Goal: Transaction & Acquisition: Purchase product/service

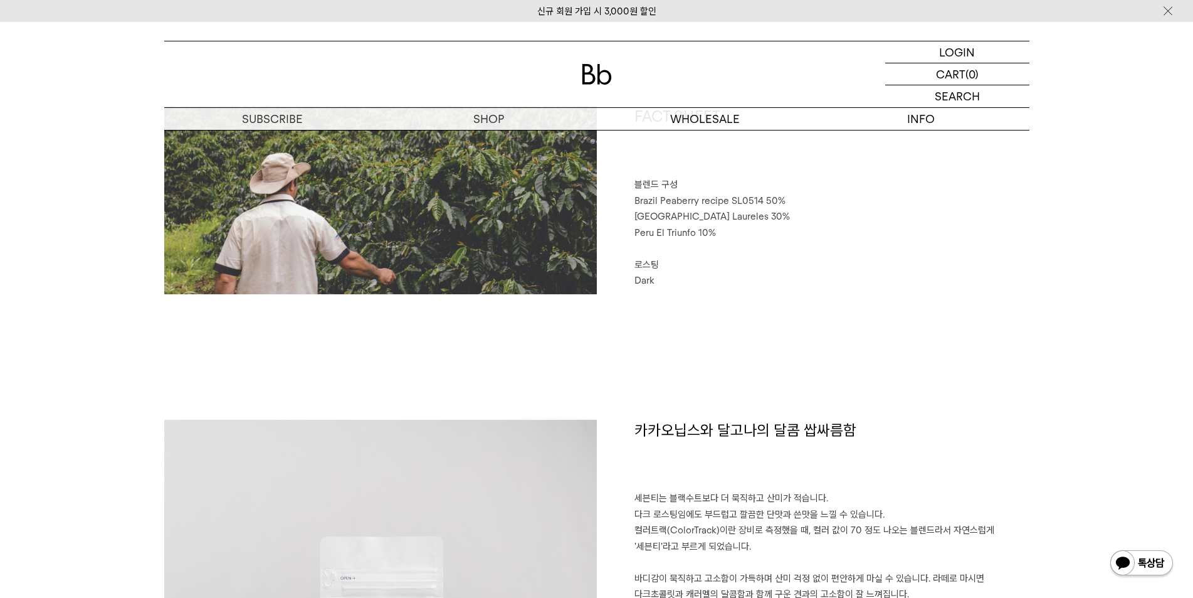
scroll to position [439, 0]
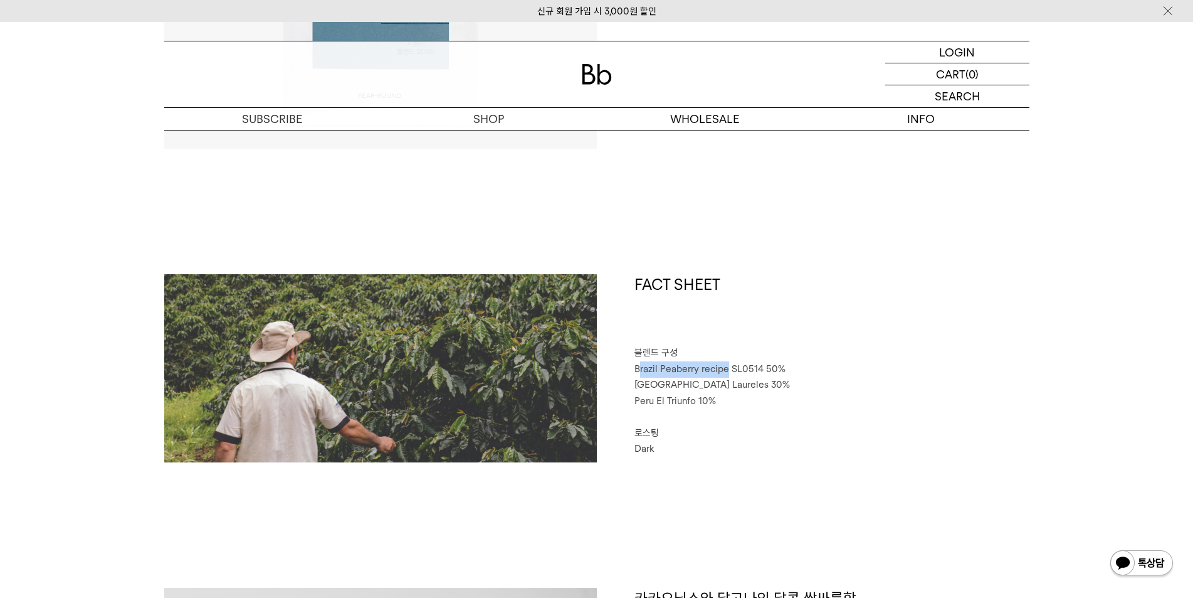
drag, startPoint x: 641, startPoint y: 371, endPoint x: 727, endPoint y: 370, distance: 86.6
click at [727, 370] on span "Brazil Peaberry recipe SL0514 50%" at bounding box center [710, 368] width 151 height 11
drag, startPoint x: 630, startPoint y: 384, endPoint x: 723, endPoint y: 384, distance: 92.8
click at [723, 384] on div "FACT SHEET 블렌드 구성 Brazil Peaberry recipe SL0514 50% Colombia Laureles 30% Peru …" at bounding box center [813, 368] width 433 height 188
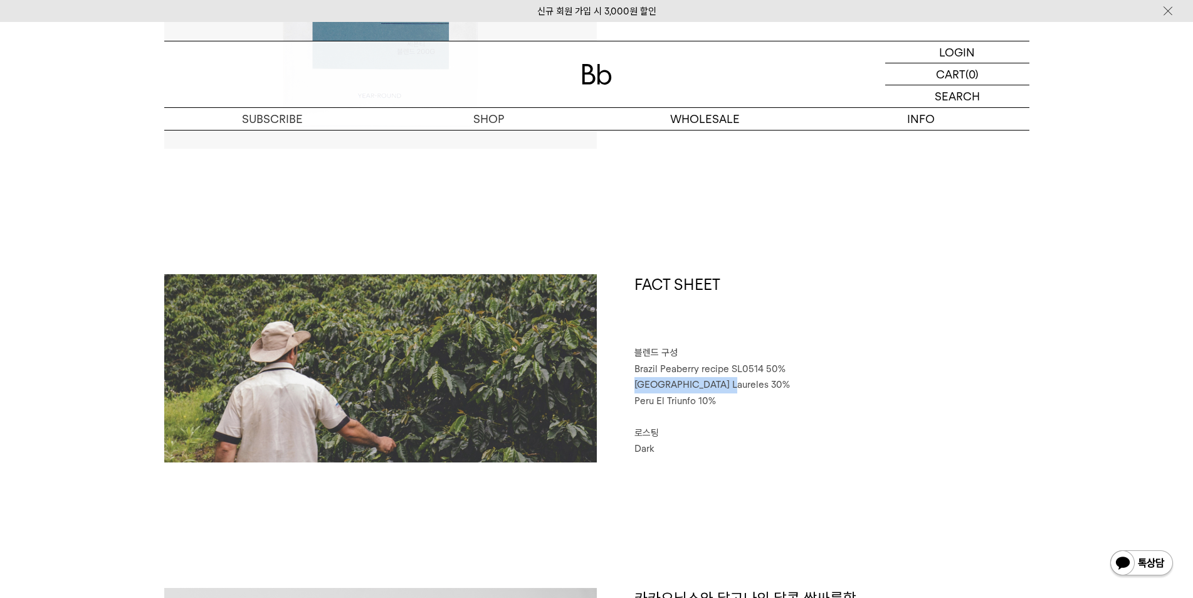
click at [723, 384] on span "Colombia Laureles 30%" at bounding box center [713, 384] width 156 height 11
drag, startPoint x: 631, startPoint y: 401, endPoint x: 744, endPoint y: 401, distance: 113.5
click at [744, 401] on div "FACT SHEET 블렌드 구성 Brazil Peaberry recipe SL0514 50% Colombia Laureles 30% Peru …" at bounding box center [813, 368] width 433 height 188
click at [745, 401] on p "Peru El Triunfo 10%" at bounding box center [832, 401] width 395 height 16
drag, startPoint x: 647, startPoint y: 384, endPoint x: 742, endPoint y: 384, distance: 94.7
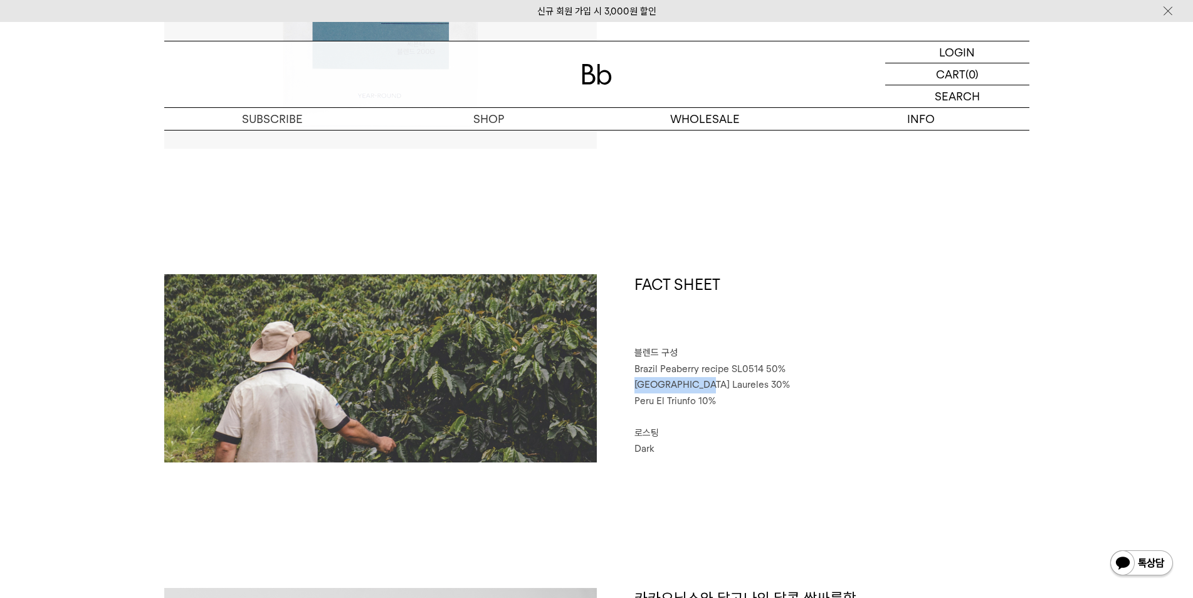
click at [731, 384] on span "Colombia Laureles 30%" at bounding box center [713, 384] width 156 height 11
click at [742, 384] on p "Colombia Laureles 30%" at bounding box center [832, 385] width 395 height 16
drag, startPoint x: 635, startPoint y: 373, endPoint x: 758, endPoint y: 386, distance: 123.6
click at [758, 386] on div "FACT SHEET 블렌드 구성 Brazil Peaberry recipe SL0514 50% Colombia Laureles 30% Peru …" at bounding box center [813, 368] width 433 height 188
click at [758, 386] on p "Colombia Laureles 30%" at bounding box center [832, 385] width 395 height 16
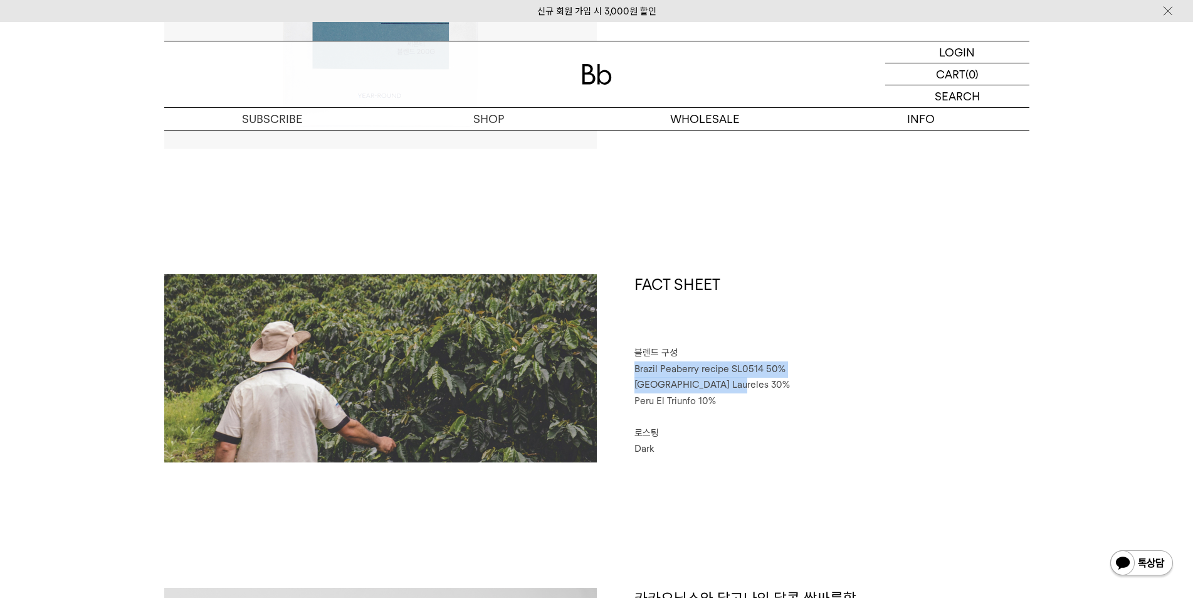
drag, startPoint x: 677, startPoint y: 383, endPoint x: 624, endPoint y: 366, distance: 55.3
click at [624, 366] on div "FACT SHEET 블렌드 구성 Brazil Peaberry recipe SL0514 50% Colombia Laureles 30% Peru …" at bounding box center [813, 368] width 433 height 188
drag, startPoint x: 633, startPoint y: 366, endPoint x: 776, endPoint y: 383, distance: 144.1
click at [776, 383] on div "FACT SHEET 블렌드 구성 Brazil Peaberry recipe SL0514 50% Colombia Laureles 30% Peru …" at bounding box center [813, 368] width 433 height 188
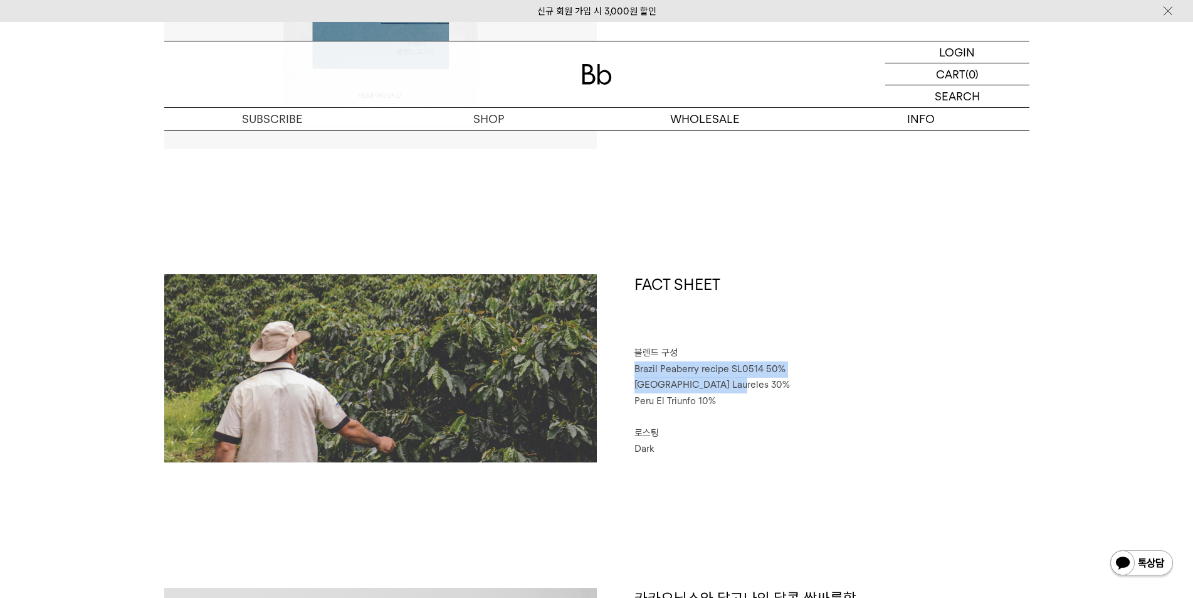
click at [776, 383] on p "Colombia Laureles 30%" at bounding box center [832, 385] width 395 height 16
drag, startPoint x: 659, startPoint y: 366, endPoint x: 631, endPoint y: 364, distance: 28.3
click at [631, 364] on div "FACT SHEET 블렌드 구성 Brazil Peaberry recipe SL0514 50% Colombia Laureles 30% Peru …" at bounding box center [813, 368] width 433 height 188
drag, startPoint x: 637, startPoint y: 366, endPoint x: 758, endPoint y: 389, distance: 122.6
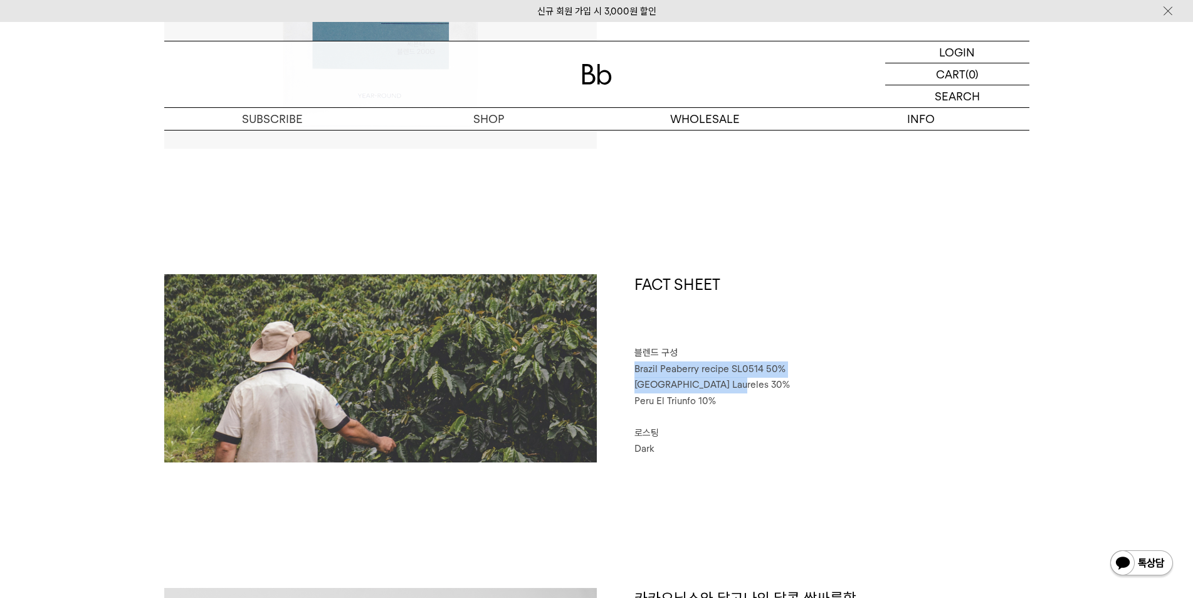
click at [758, 389] on div "FACT SHEET 블렌드 구성 Brazil Peaberry recipe SL0514 50% Colombia Laureles 30% Peru …" at bounding box center [813, 368] width 433 height 188
click at [758, 389] on p "Colombia Laureles 30%" at bounding box center [832, 385] width 395 height 16
drag, startPoint x: 758, startPoint y: 389, endPoint x: 618, endPoint y: 370, distance: 141.1
click at [618, 370] on div "FACT SHEET 블렌드 구성 Brazil Peaberry recipe SL0514 50% Colombia Laureles 30% Peru …" at bounding box center [813, 368] width 433 height 188
drag, startPoint x: 620, startPoint y: 368, endPoint x: 630, endPoint y: 366, distance: 10.8
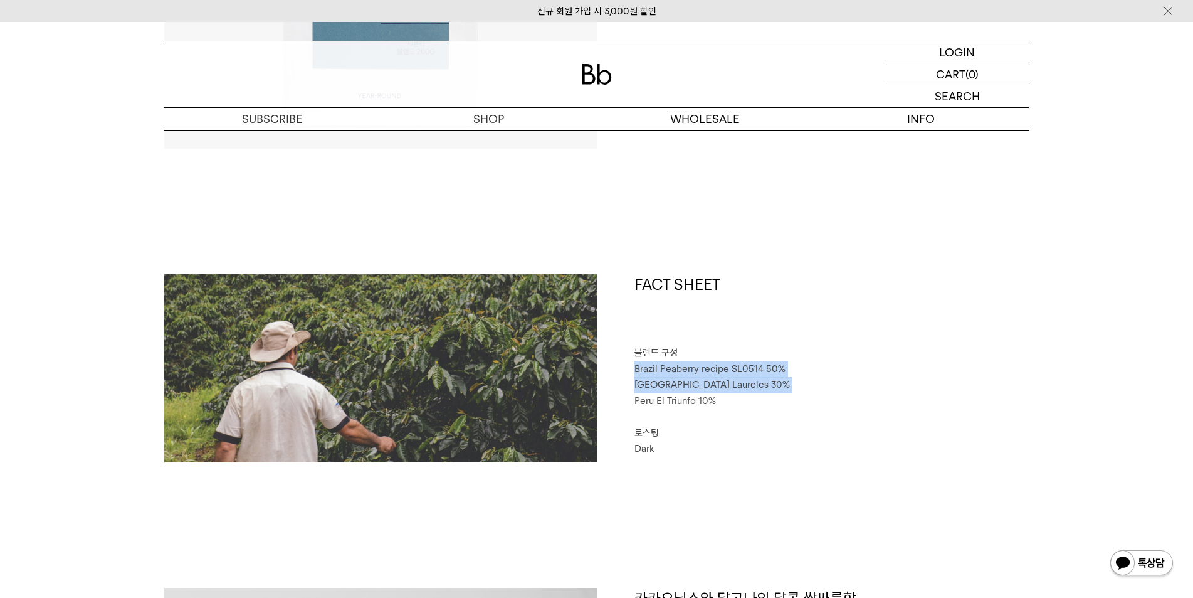
click at [621, 367] on div "FACT SHEET 블렌드 구성 Brazil Peaberry recipe SL0514 50% Colombia Laureles 30% Peru …" at bounding box center [813, 368] width 433 height 188
click at [687, 376] on p "Brazil Peaberry recipe SL0514 50%" at bounding box center [832, 369] width 395 height 16
drag, startPoint x: 636, startPoint y: 369, endPoint x: 794, endPoint y: 399, distance: 161.0
click at [794, 399] on div "FACT SHEET 블렌드 구성 Brazil Peaberry recipe SL0514 50% Colombia Laureles 30% Peru …" at bounding box center [813, 368] width 433 height 188
click at [794, 399] on p "Peru El Triunfo 10%" at bounding box center [832, 401] width 395 height 16
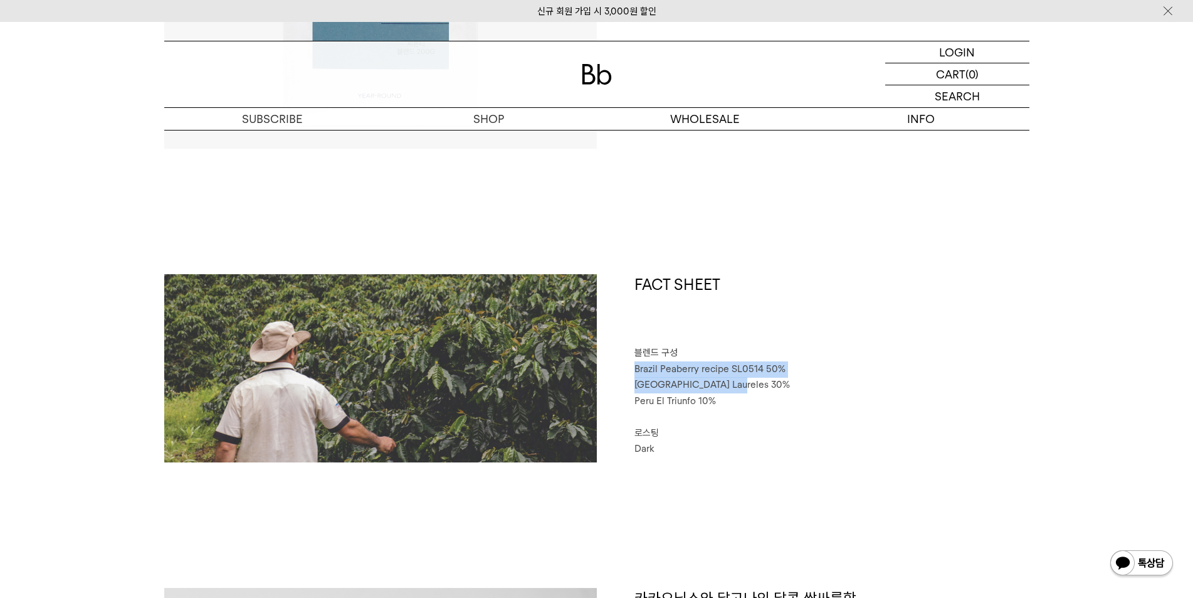
drag, startPoint x: 751, startPoint y: 389, endPoint x: 628, endPoint y: 374, distance: 123.2
click at [628, 374] on div "FACT SHEET 블렌드 구성 Brazil Peaberry recipe SL0514 50% Colombia Laureles 30% Peru …" at bounding box center [813, 368] width 433 height 188
drag, startPoint x: 633, startPoint y: 370, endPoint x: 746, endPoint y: 388, distance: 114.3
click at [746, 388] on div "FACT SHEET 블렌드 구성 Brazil Peaberry recipe SL0514 50% Colombia Laureles 30% Peru …" at bounding box center [813, 368] width 433 height 188
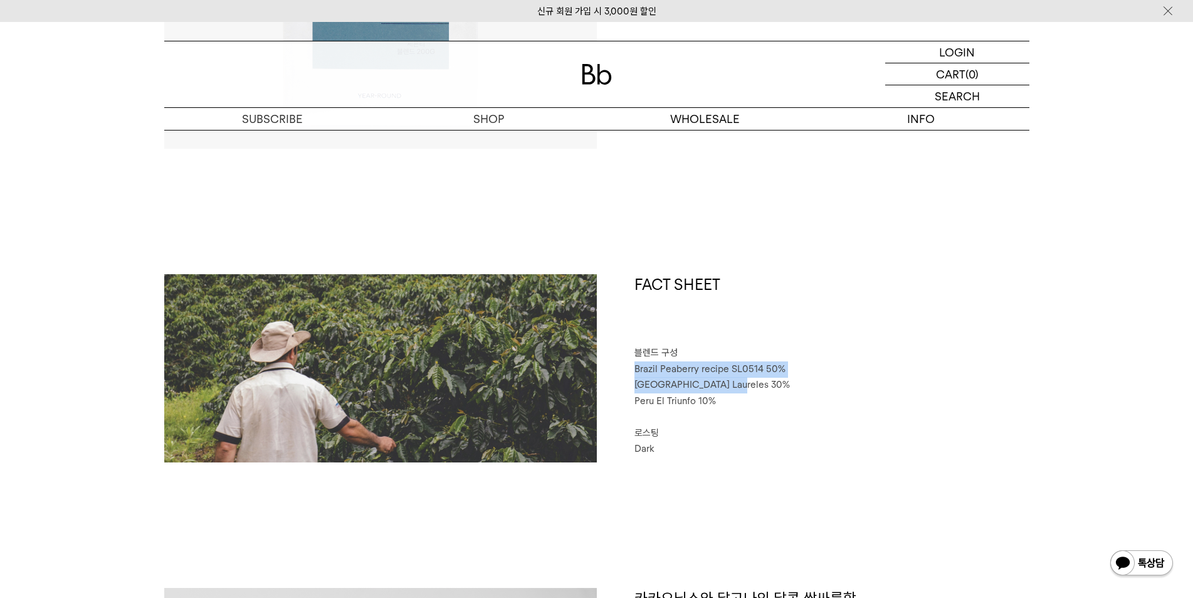
click at [746, 388] on p "Colombia Laureles 30%" at bounding box center [832, 385] width 395 height 16
drag, startPoint x: 696, startPoint y: 384, endPoint x: 628, endPoint y: 371, distance: 69.1
click at [628, 371] on div "FACT SHEET 블렌드 구성 Brazil Peaberry recipe SL0514 50% Colombia Laureles 30% Peru …" at bounding box center [813, 368] width 433 height 188
drag, startPoint x: 634, startPoint y: 368, endPoint x: 761, endPoint y: 391, distance: 129.4
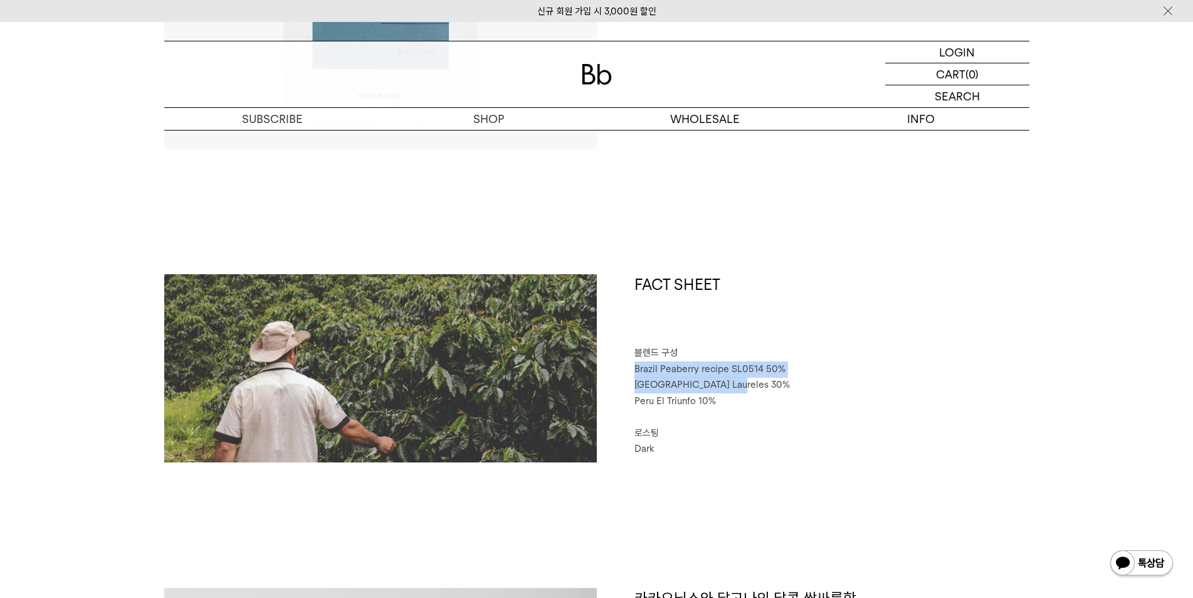
click at [761, 391] on div "FACT SHEET 블렌드 구성 Brazil Peaberry recipe SL0514 50% Colombia Laureles 30% Peru …" at bounding box center [813, 368] width 433 height 188
click at [762, 391] on p "Colombia Laureles 30%" at bounding box center [832, 385] width 395 height 16
click at [658, 373] on span "Brazil Peaberry recipe SL0514 50%" at bounding box center [710, 368] width 151 height 11
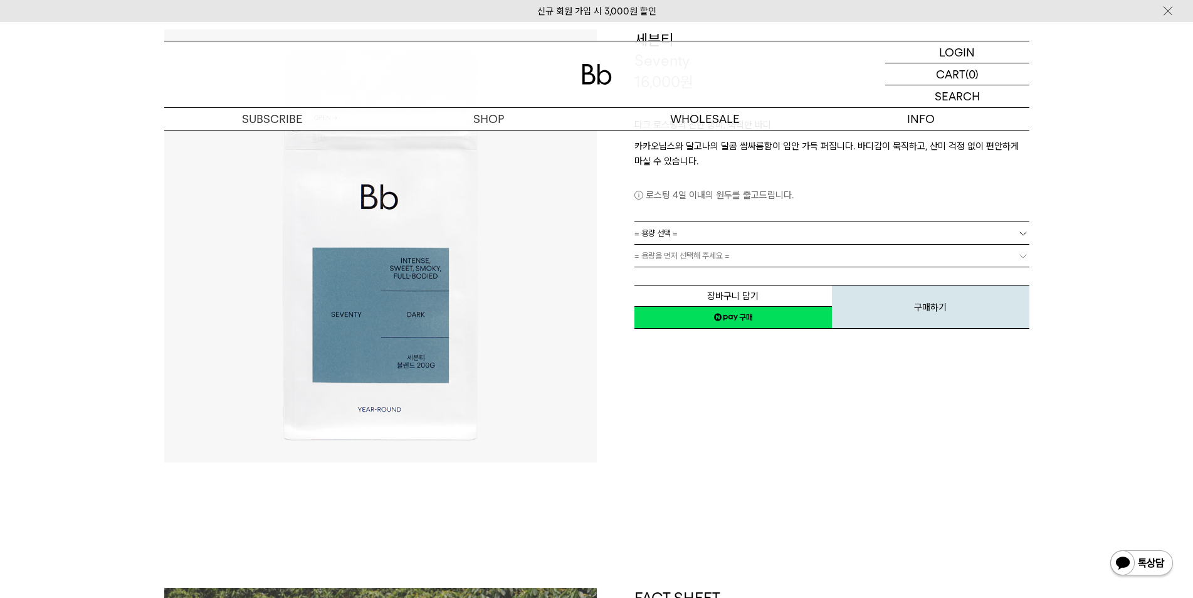
scroll to position [0, 0]
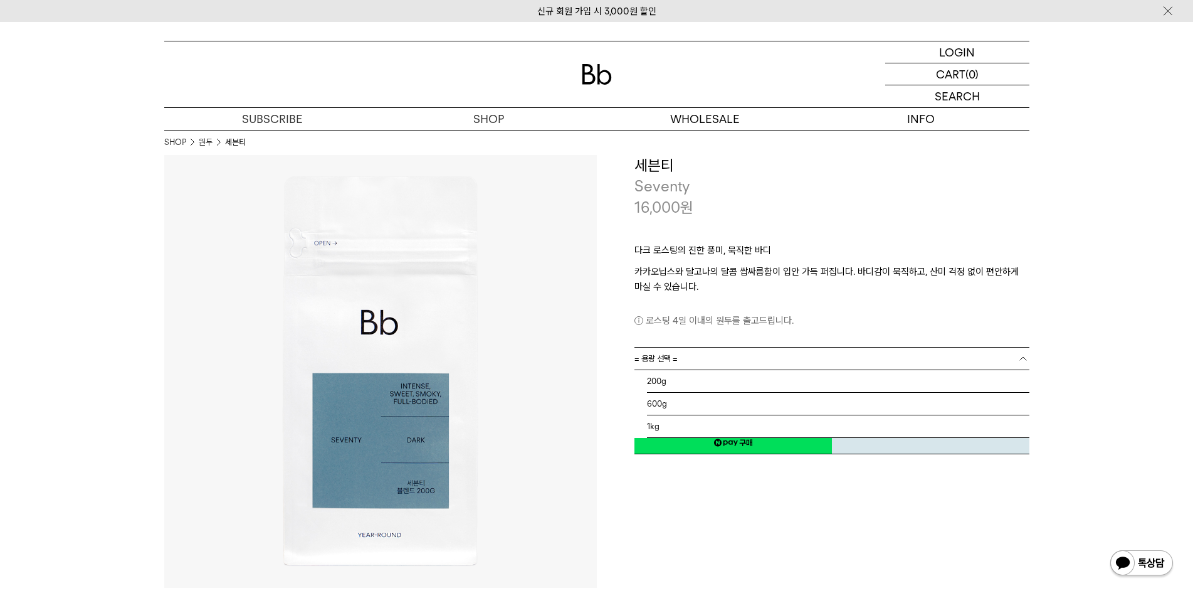
drag, startPoint x: 689, startPoint y: 350, endPoint x: 684, endPoint y: 363, distance: 14.1
click at [689, 351] on link "= 용량 선택 =" at bounding box center [832, 358] width 395 height 22
click at [658, 381] on li "200g" at bounding box center [838, 381] width 383 height 23
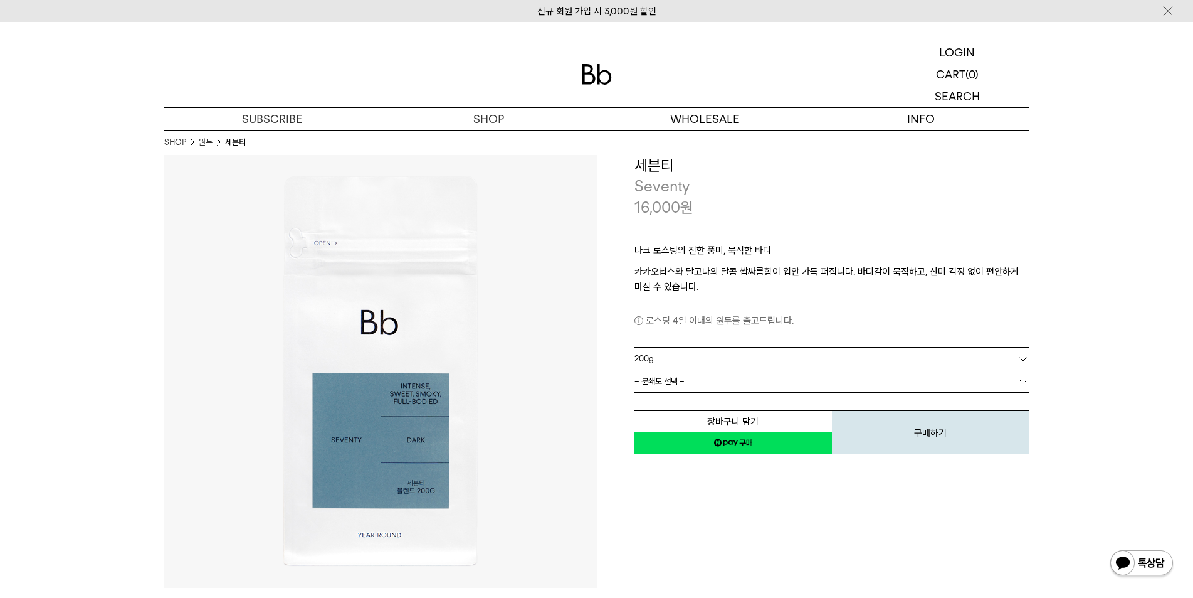
click at [664, 383] on span "= 분쇄도 선택 =" at bounding box center [660, 381] width 50 height 22
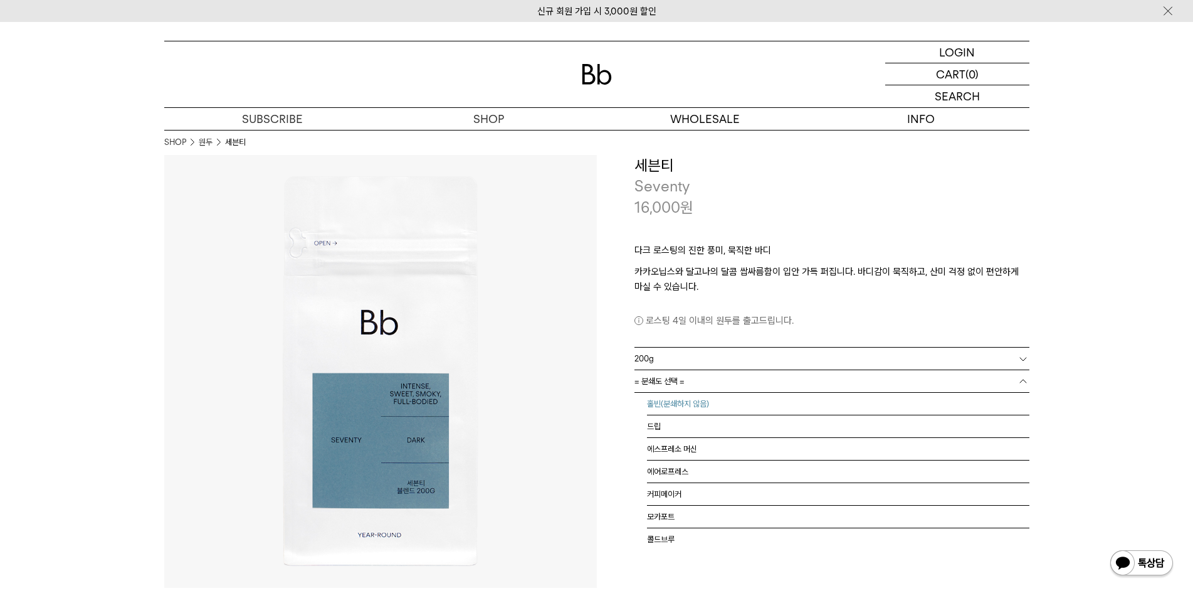
click at [668, 402] on li "홀빈(분쇄하지 않음)" at bounding box center [838, 404] width 383 height 23
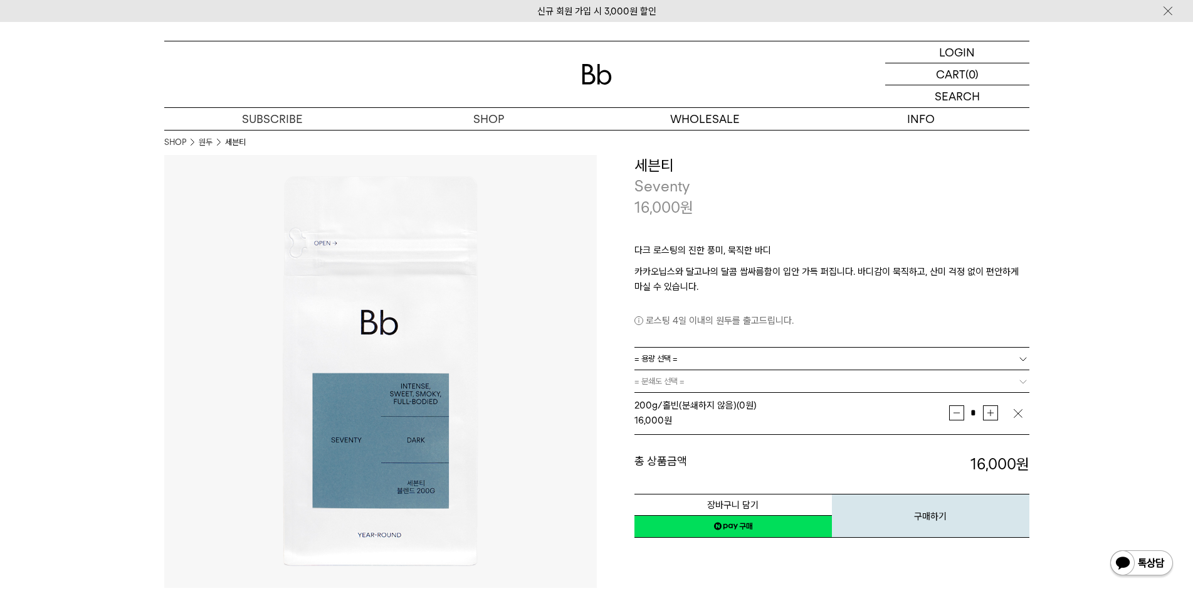
click at [694, 439] on div "총 상품금액 16,000 원 총 할인금액 총 상품금액 16,000 원" at bounding box center [832, 455] width 395 height 40
click at [734, 521] on link "네이버페이 구매하기" at bounding box center [734, 526] width 198 height 23
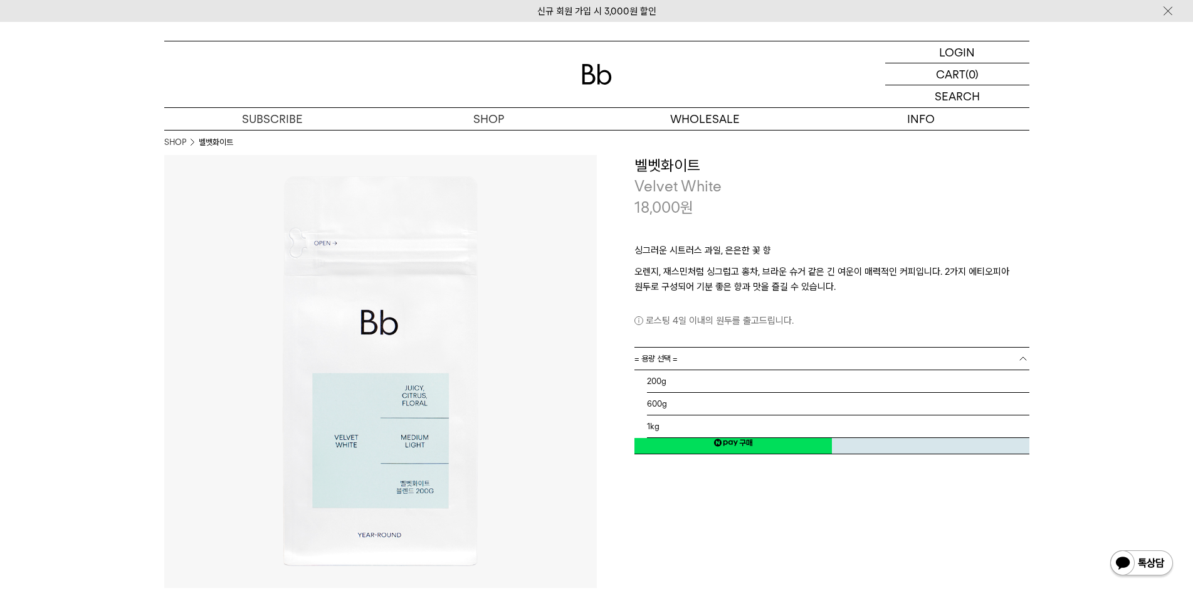
click at [695, 359] on link "= 용량 선택 =" at bounding box center [832, 358] width 395 height 22
click at [689, 377] on li "200g" at bounding box center [838, 381] width 383 height 23
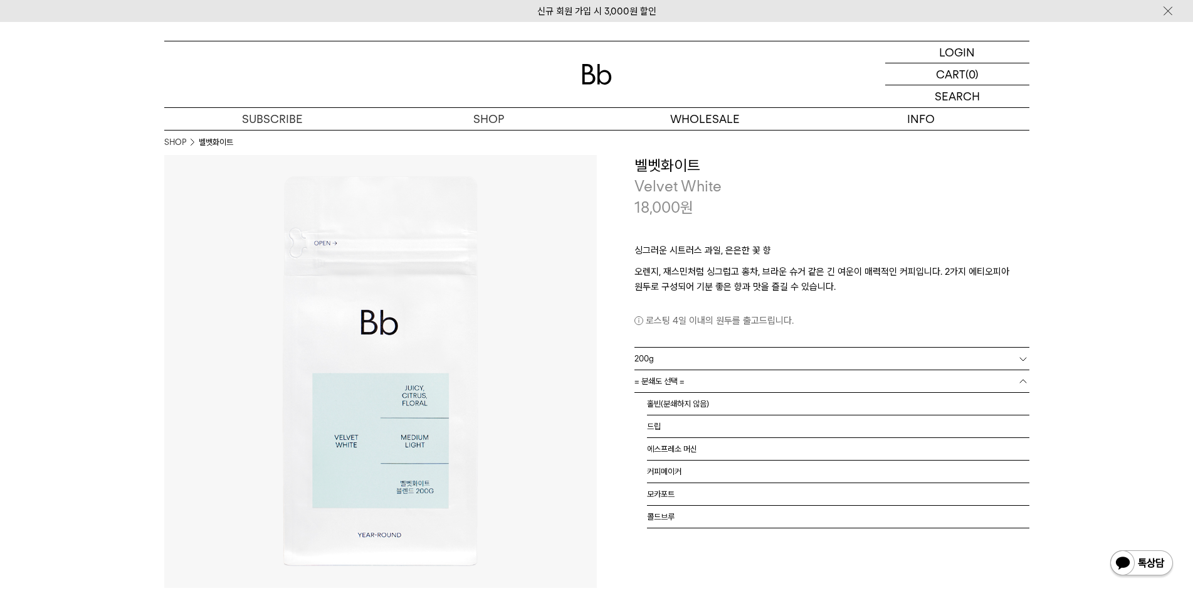
click at [675, 383] on span "= 분쇄도 선택 =" at bounding box center [660, 381] width 50 height 22
click at [677, 405] on li "홀빈(분쇄하지 않음)" at bounding box center [838, 404] width 383 height 23
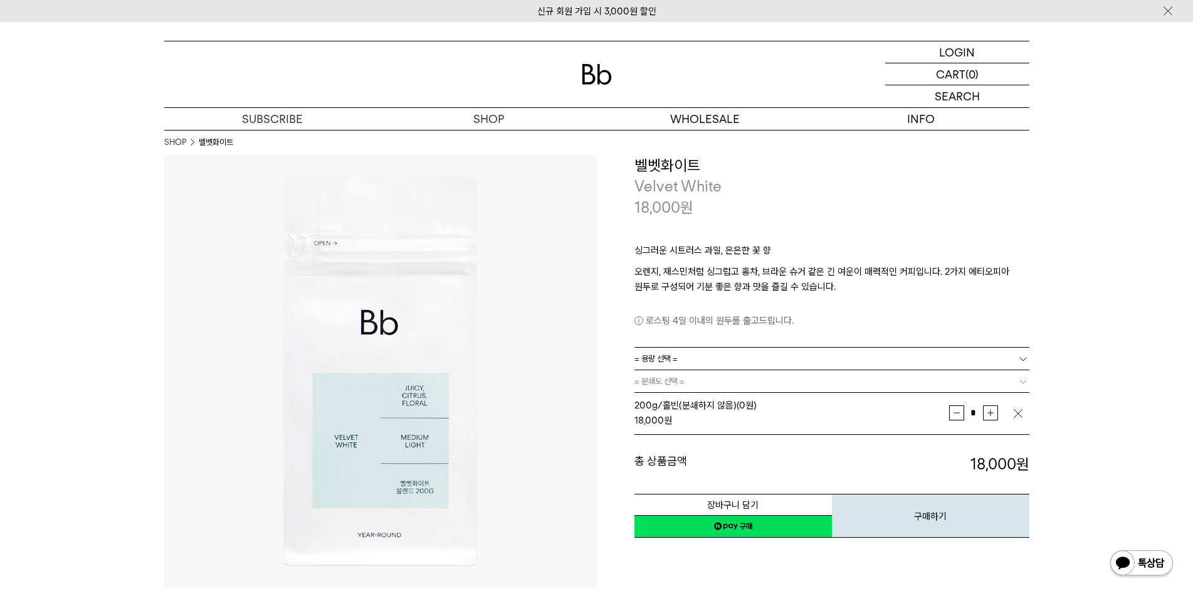
click at [923, 201] on div "18,000 원" at bounding box center [832, 207] width 395 height 21
click at [750, 354] on link "= 용량 선택 =" at bounding box center [832, 358] width 395 height 22
click at [682, 356] on link "= 용량 선택 =" at bounding box center [832, 358] width 395 height 22
click at [672, 362] on span "= 용량 선택 =" at bounding box center [656, 358] width 43 height 22
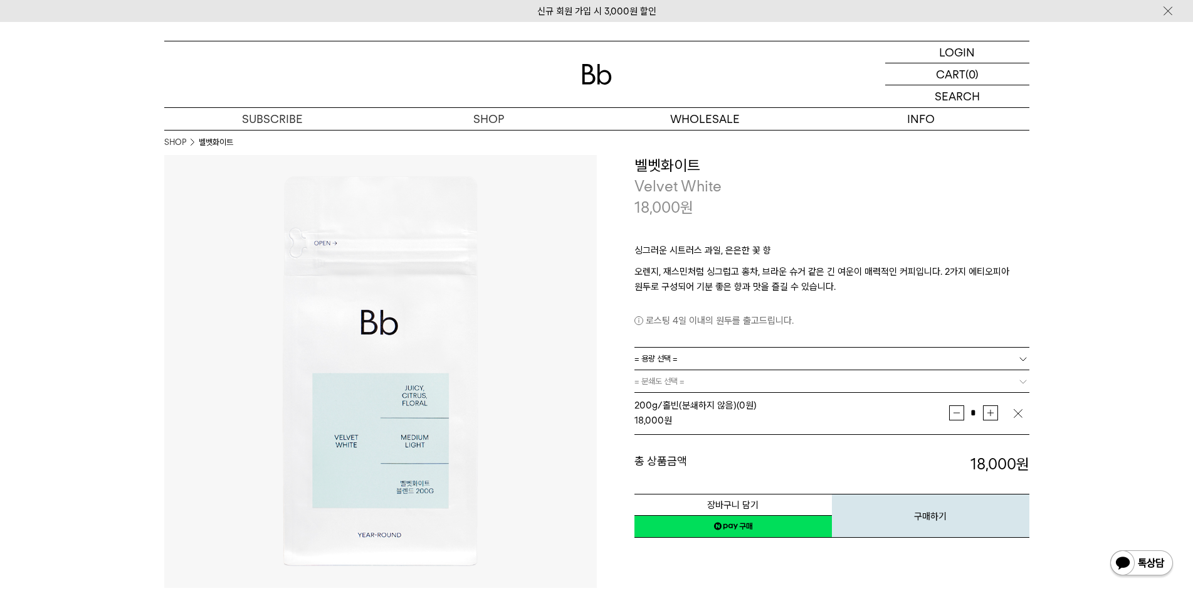
click at [671, 362] on span "= 용량 선택 =" at bounding box center [656, 358] width 43 height 22
click at [670, 358] on span "= 용량 선택 =" at bounding box center [656, 358] width 43 height 22
click at [1023, 380] on b at bounding box center [1023, 381] width 13 height 13
drag, startPoint x: 1017, startPoint y: 358, endPoint x: 956, endPoint y: 371, distance: 62.7
click at [1017, 358] on b at bounding box center [1023, 358] width 13 height 13
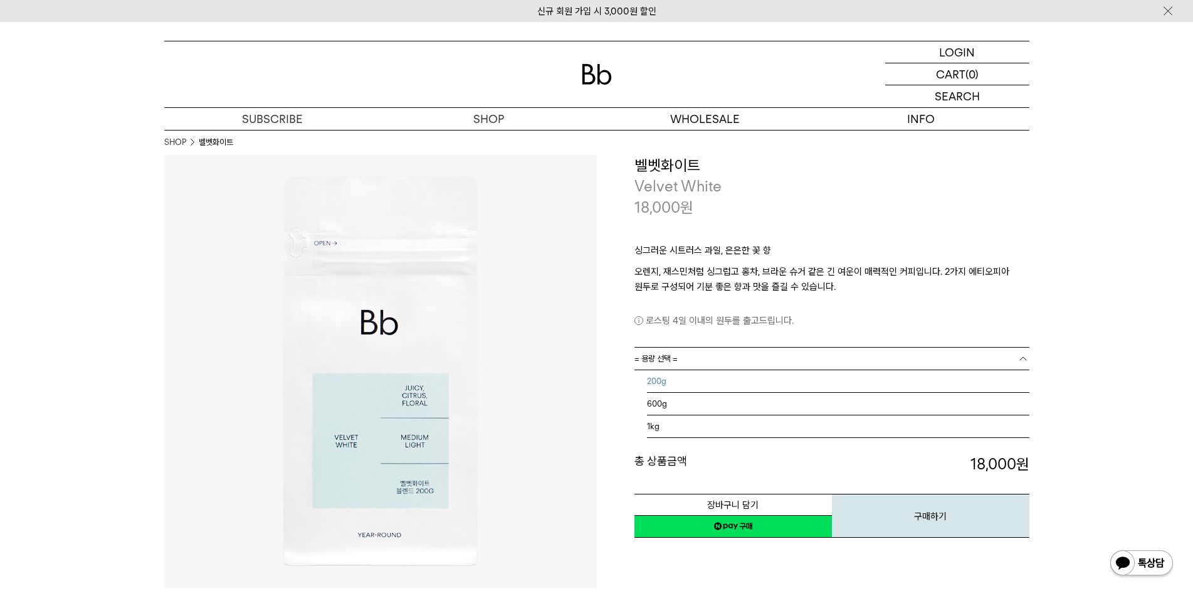
click at [691, 378] on li "200g" at bounding box center [838, 381] width 383 height 23
click at [685, 379] on link "= 분쇄도 선택 =" at bounding box center [832, 381] width 395 height 22
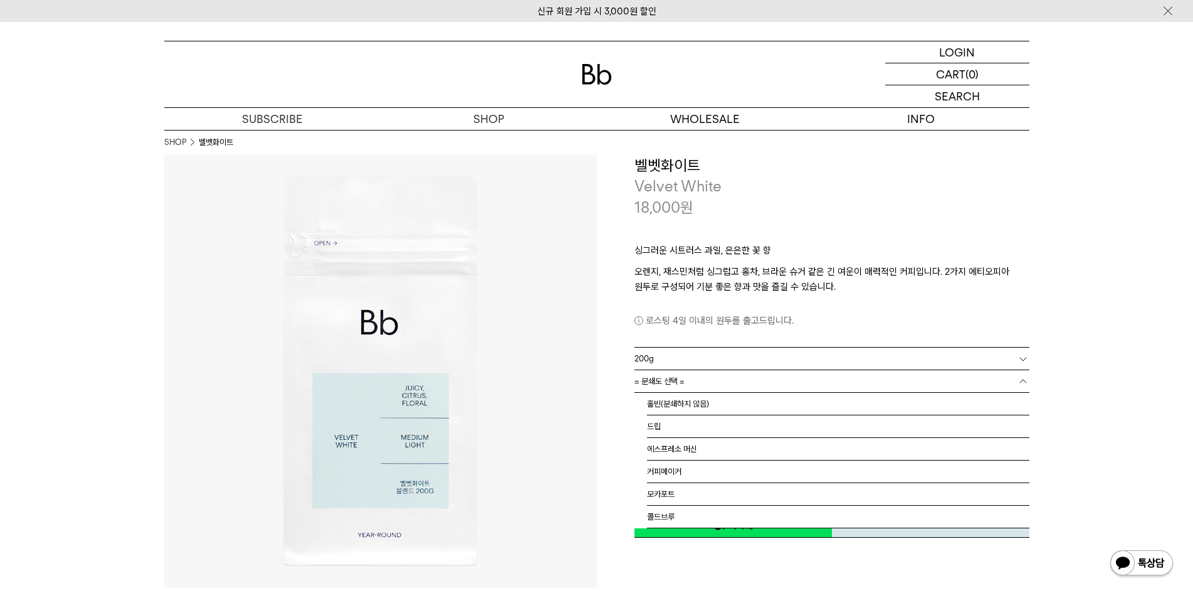
click at [764, 381] on link "= 분쇄도 선택 =" at bounding box center [832, 381] width 395 height 22
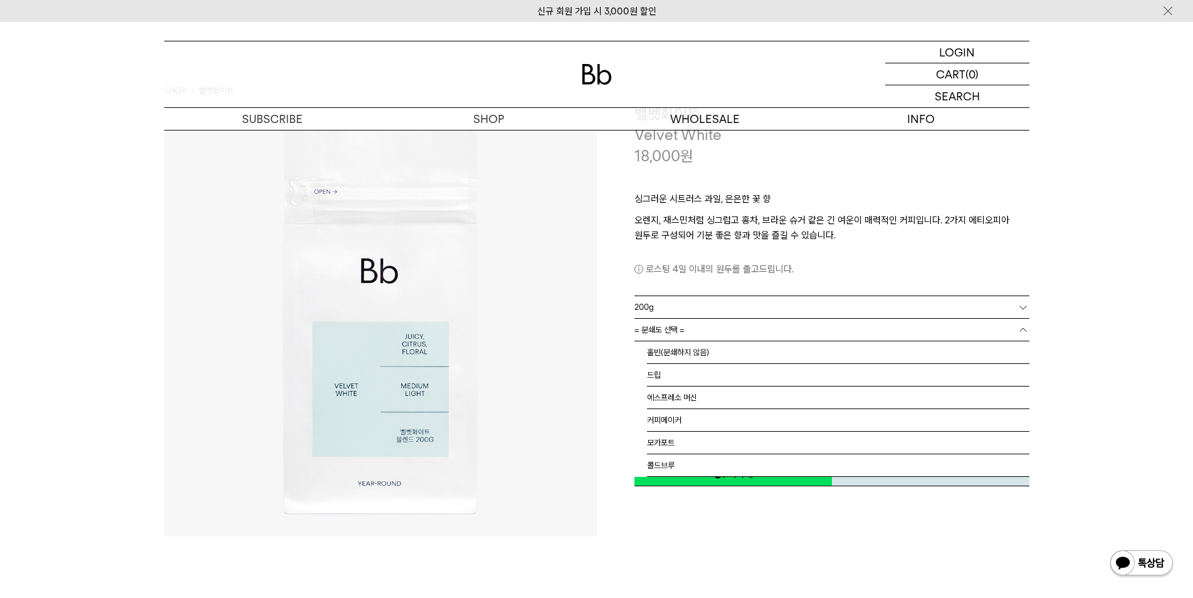
scroll to position [125, 0]
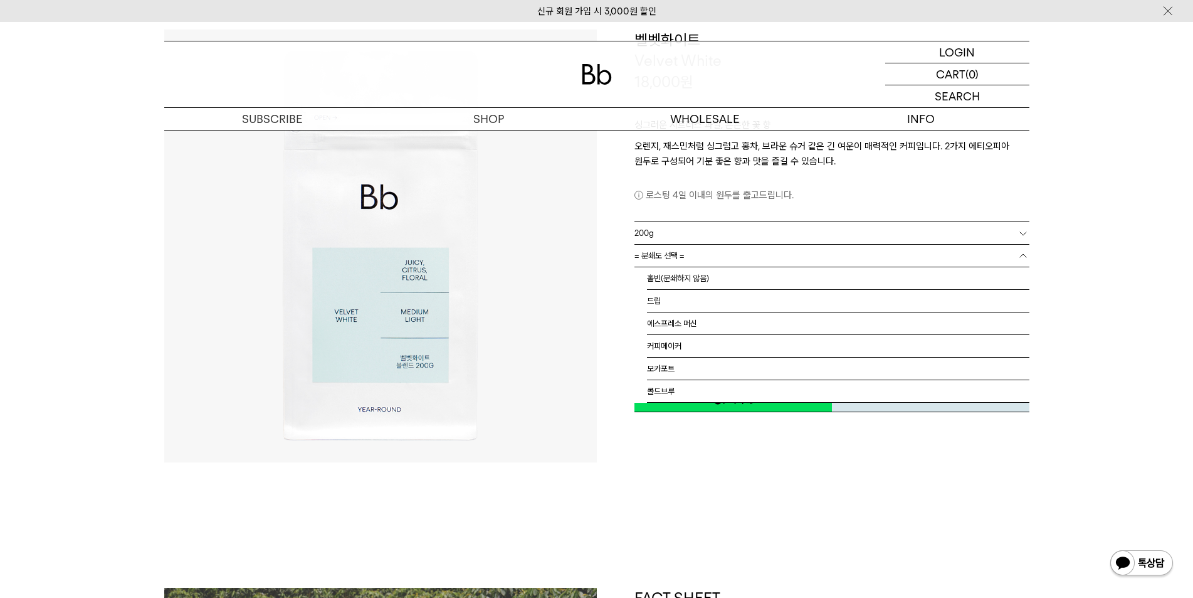
click at [713, 251] on link "= 분쇄도 선택 =" at bounding box center [832, 256] width 395 height 22
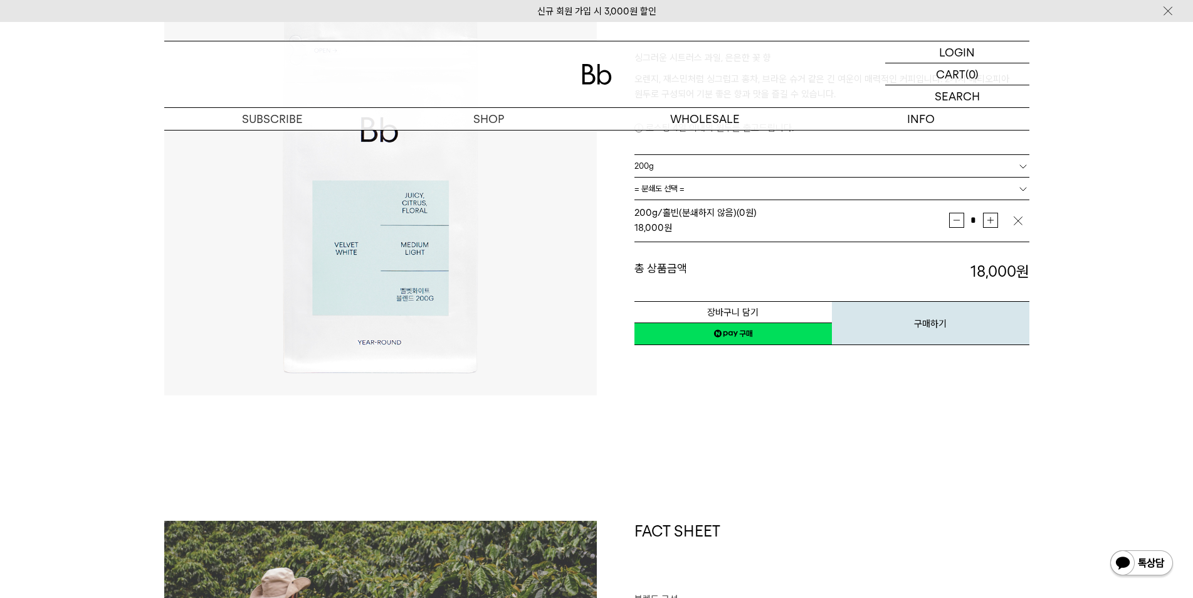
scroll to position [376, 0]
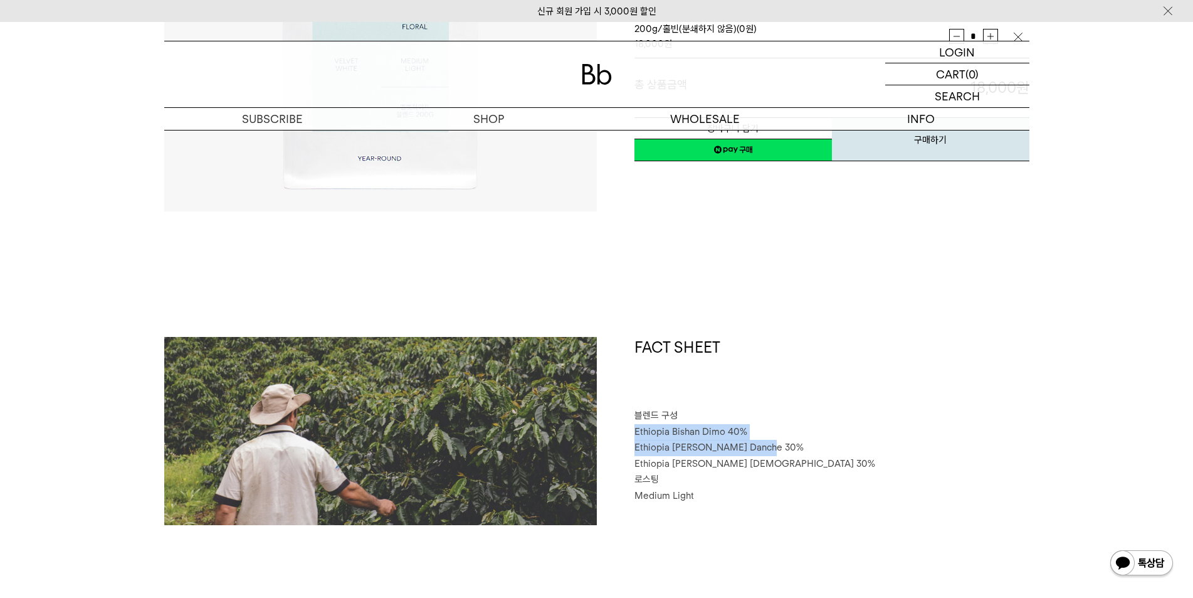
drag, startPoint x: 636, startPoint y: 432, endPoint x: 759, endPoint y: 441, distance: 123.2
click at [759, 441] on div "FACT SHEET 블렌드 구성 Ethiopia Bishan Dimo 40% Ethiopia Habtamu Yirgacheffe Danche …" at bounding box center [813, 431] width 433 height 188
click at [759, 441] on p "Ethiopia Habtamu Yirgacheffe Danche 30%" at bounding box center [832, 448] width 395 height 16
drag, startPoint x: 645, startPoint y: 445, endPoint x: 851, endPoint y: 448, distance: 206.3
click at [849, 448] on p "Ethiopia Habtamu Yirgacheffe Danche 30%" at bounding box center [832, 448] width 395 height 16
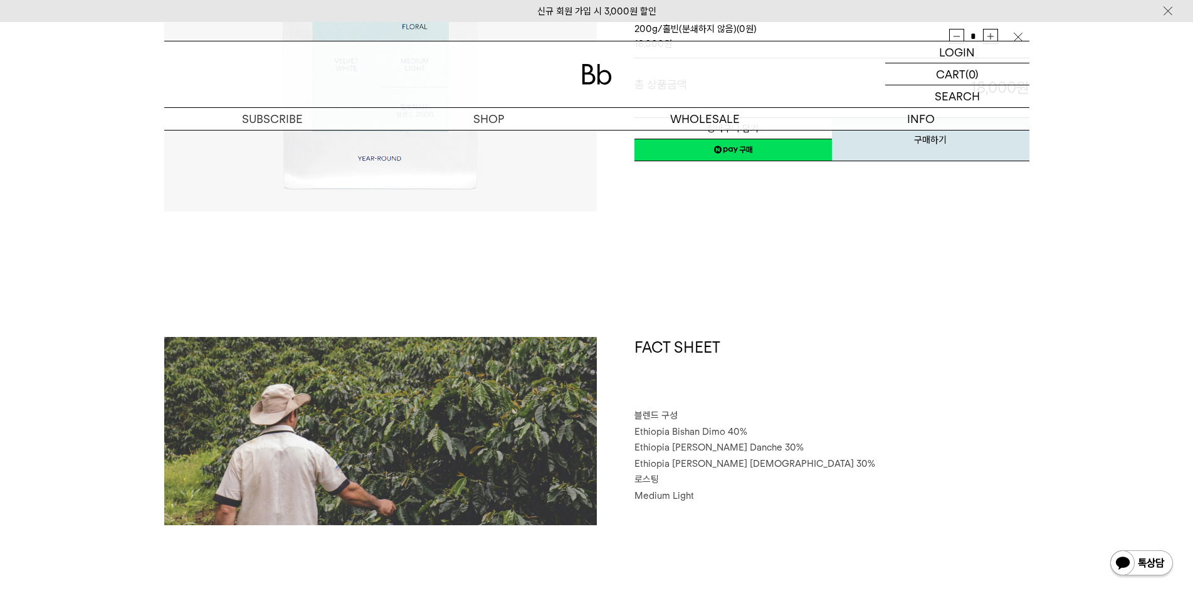
click at [852, 448] on p "Ethiopia Habtamu Yirgacheffe Danche 30%" at bounding box center [832, 448] width 395 height 16
drag, startPoint x: 670, startPoint y: 463, endPoint x: 891, endPoint y: 488, distance: 222.8
click at [864, 485] on div "FACT SHEET 블렌드 구성 Ethiopia Bishan Dimo 40% Ethiopia Habtamu Yirgacheffe Danche …" at bounding box center [813, 431] width 433 height 188
click at [891, 488] on p "Medium Light" at bounding box center [832, 496] width 395 height 16
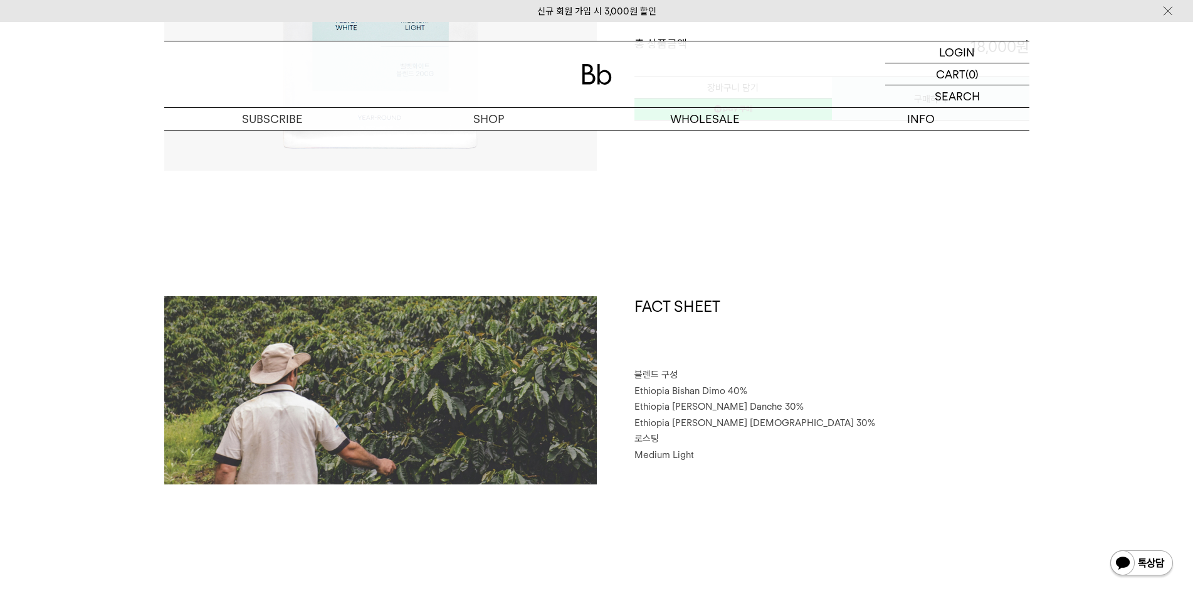
scroll to position [439, 0]
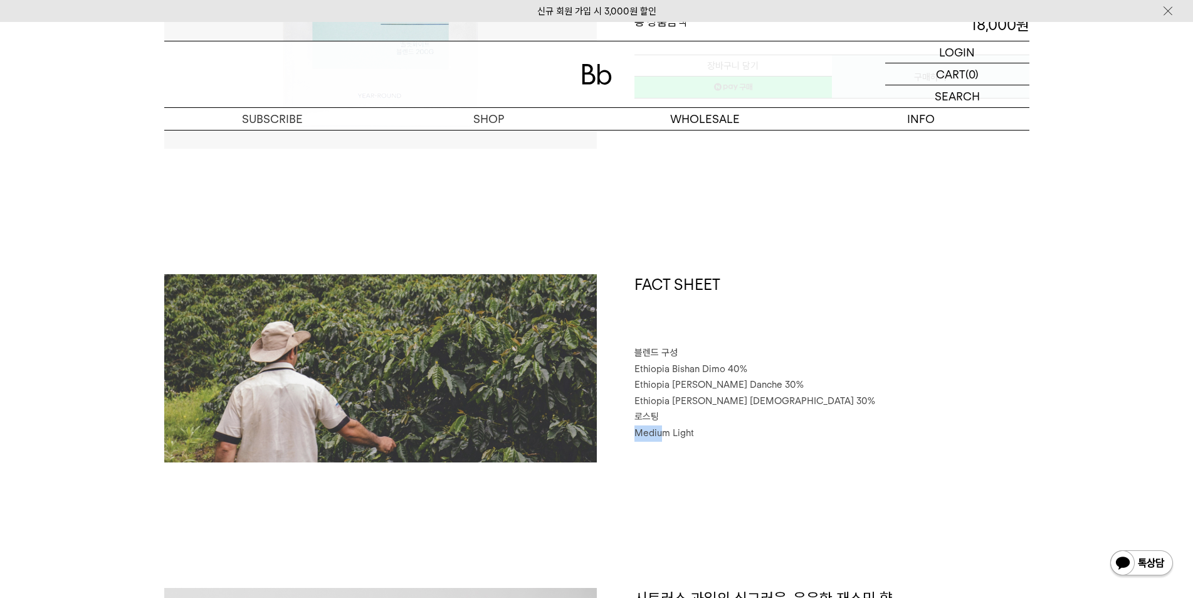
drag, startPoint x: 672, startPoint y: 437, endPoint x: 679, endPoint y: 438, distance: 7.6
click at [679, 438] on span "Medium Light" at bounding box center [665, 432] width 60 height 11
drag, startPoint x: 664, startPoint y: 437, endPoint x: 680, endPoint y: 437, distance: 16.9
click at [675, 437] on span "Medium Light" at bounding box center [665, 432] width 60 height 11
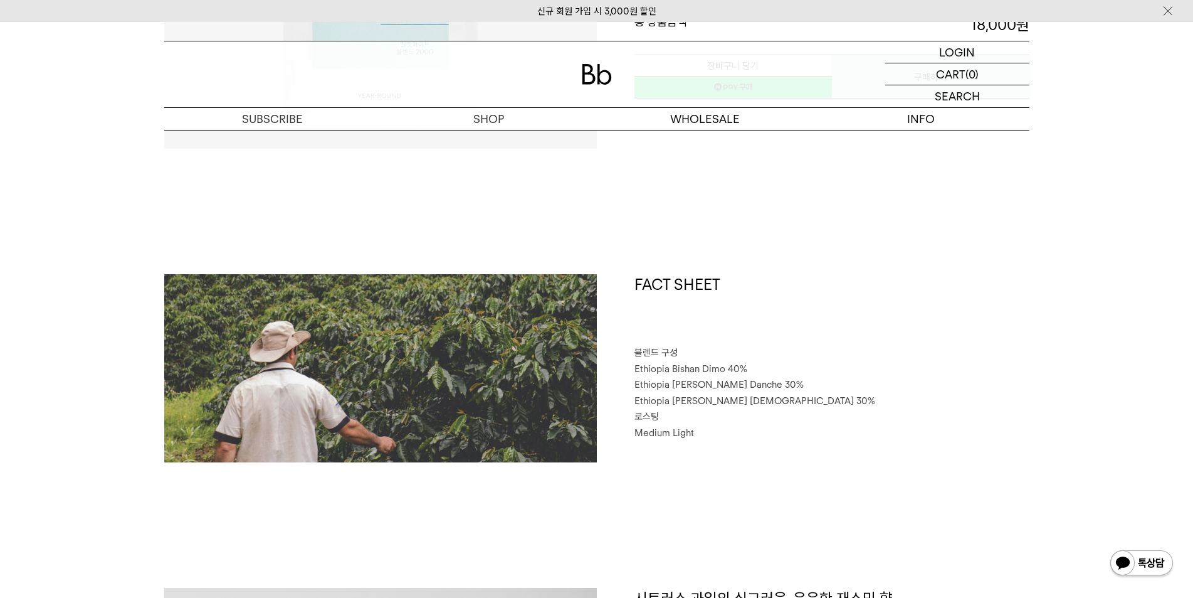
click at [680, 437] on span "Medium Light" at bounding box center [665, 432] width 60 height 11
click at [621, 430] on div "FACT SHEET 블렌드 구성 Ethiopia Bishan Dimo 40% Ethiopia Habtamu Yirgacheffe Danche …" at bounding box center [813, 368] width 433 height 188
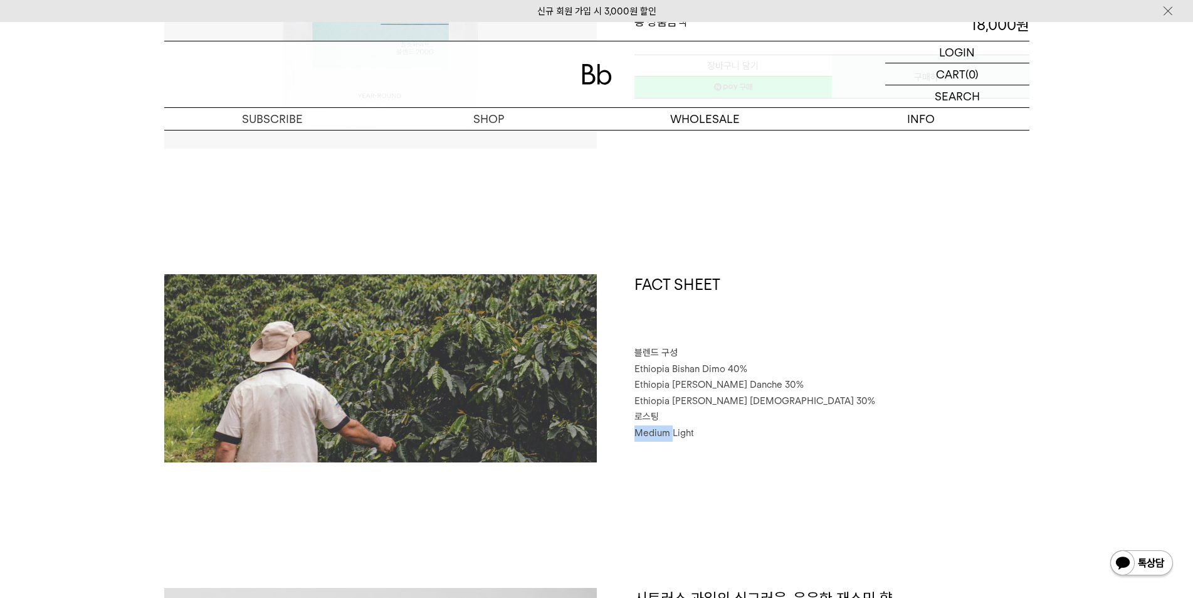
click at [674, 439] on p "Medium Light" at bounding box center [832, 433] width 395 height 16
click at [679, 435] on span "Medium Light" at bounding box center [665, 432] width 60 height 11
click at [680, 434] on span "Medium Light" at bounding box center [665, 432] width 60 height 11
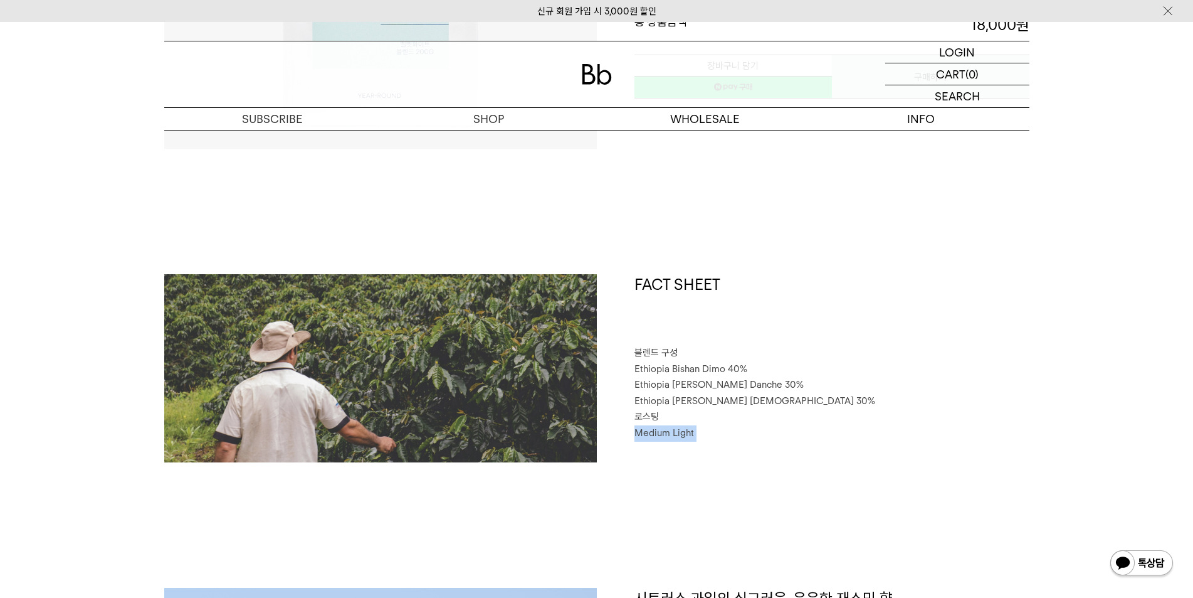
click at [681, 434] on span "Medium Light" at bounding box center [665, 432] width 60 height 11
click at [682, 433] on span "Medium Light" at bounding box center [665, 432] width 60 height 11
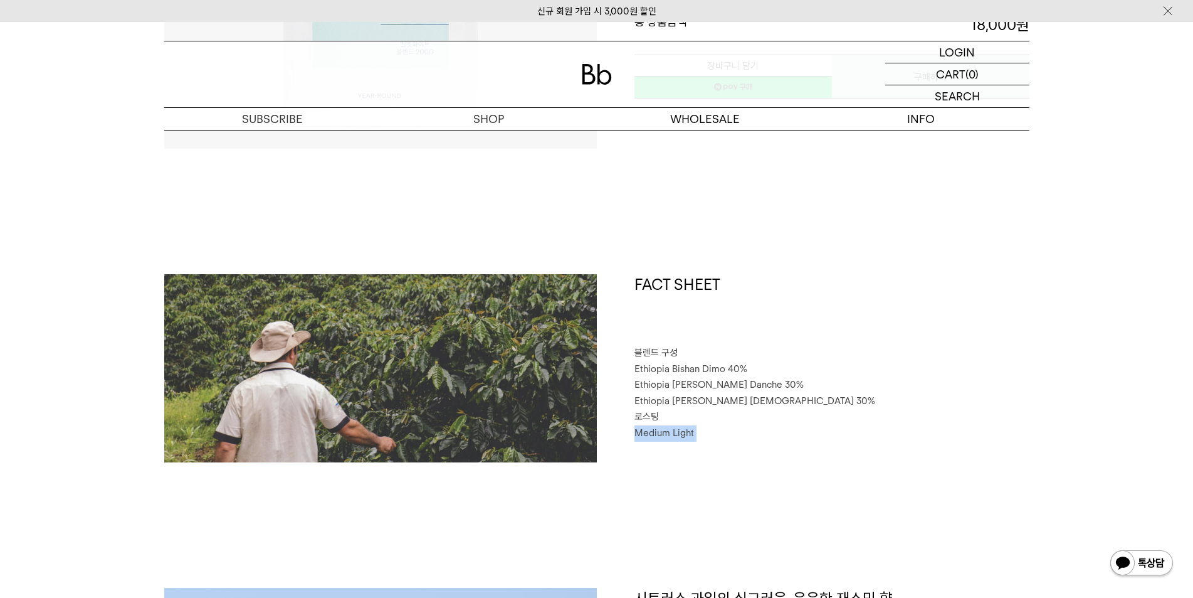
click at [682, 433] on span "Medium Light" at bounding box center [665, 432] width 60 height 11
click at [739, 410] on p "로스팅" at bounding box center [832, 417] width 395 height 16
click at [746, 401] on span "Ethiopia Habtamu Yirgacheffe Gotiti 30%" at bounding box center [755, 400] width 241 height 11
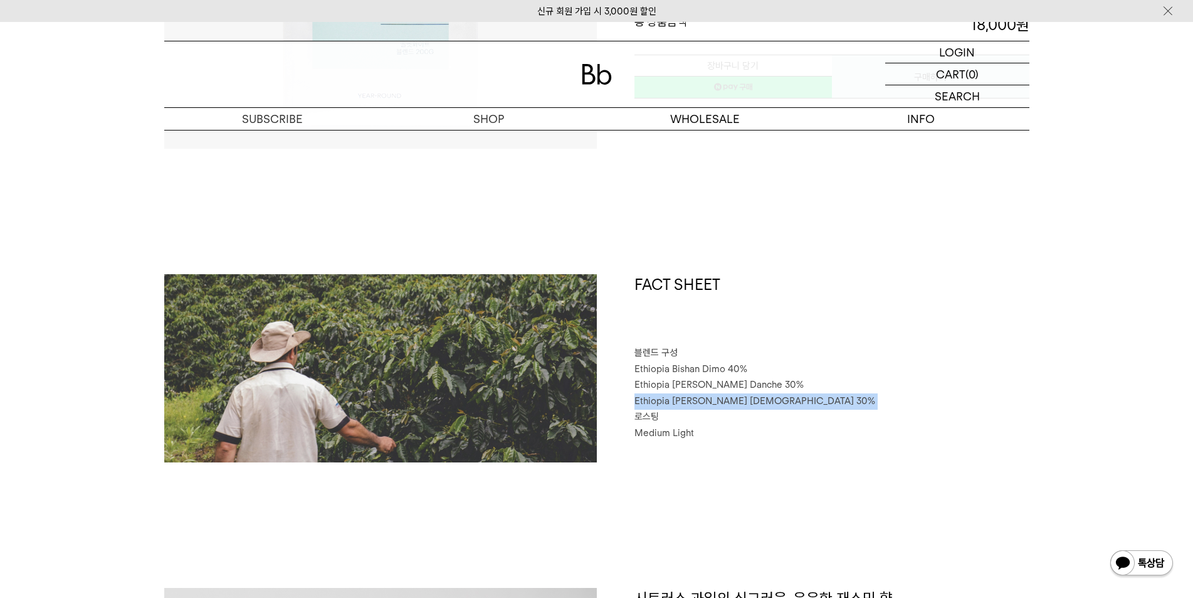
click at [746, 401] on span "Ethiopia Habtamu Yirgacheffe Gotiti 30%" at bounding box center [755, 400] width 241 height 11
click at [670, 438] on span "Medium Light" at bounding box center [665, 432] width 60 height 11
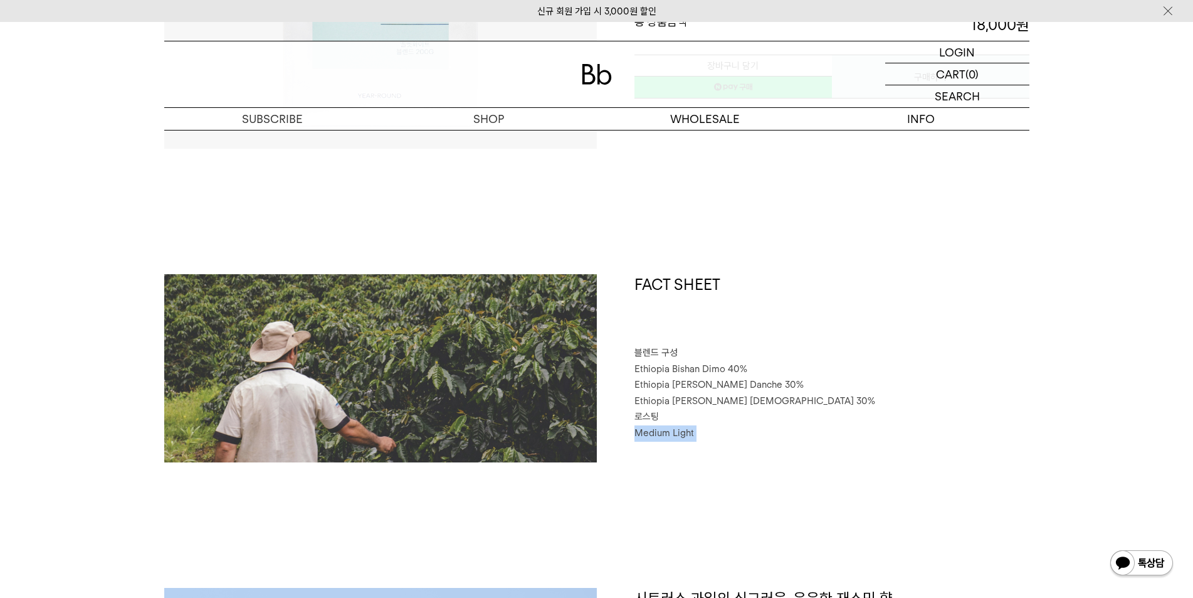
drag, startPoint x: 670, startPoint y: 438, endPoint x: 695, endPoint y: 420, distance: 31.0
click at [674, 436] on span "Medium Light" at bounding box center [665, 432] width 60 height 11
click at [706, 389] on span "Ethiopia Habtamu Yirgacheffe Danche 30%" at bounding box center [719, 384] width 169 height 11
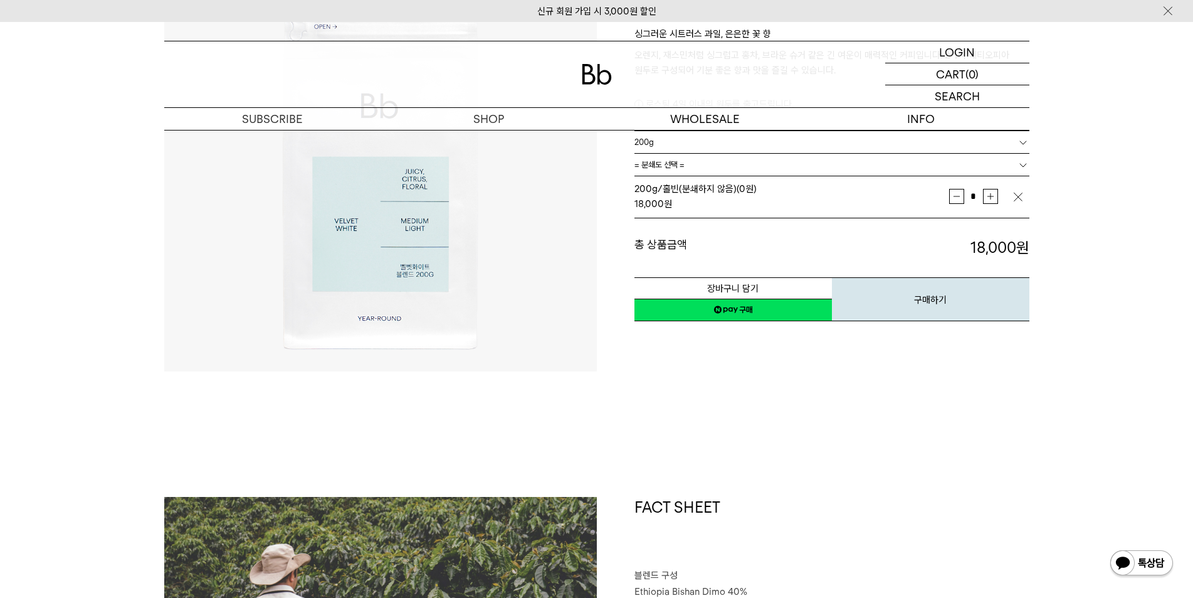
scroll to position [0, 0]
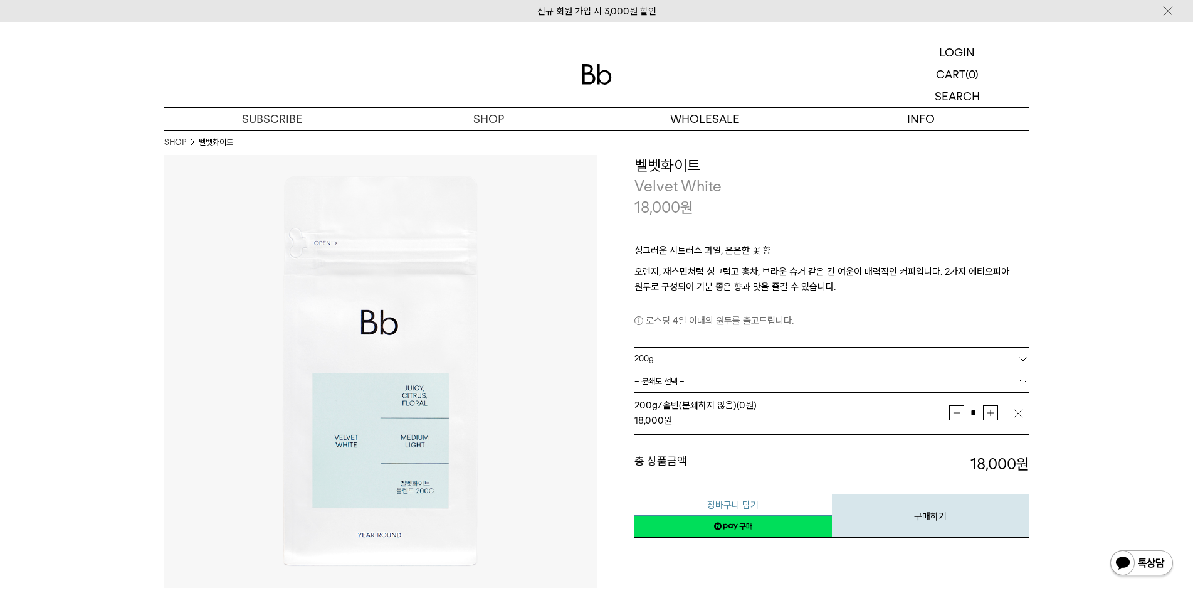
click at [712, 506] on button "장바구니 담기" at bounding box center [734, 505] width 198 height 22
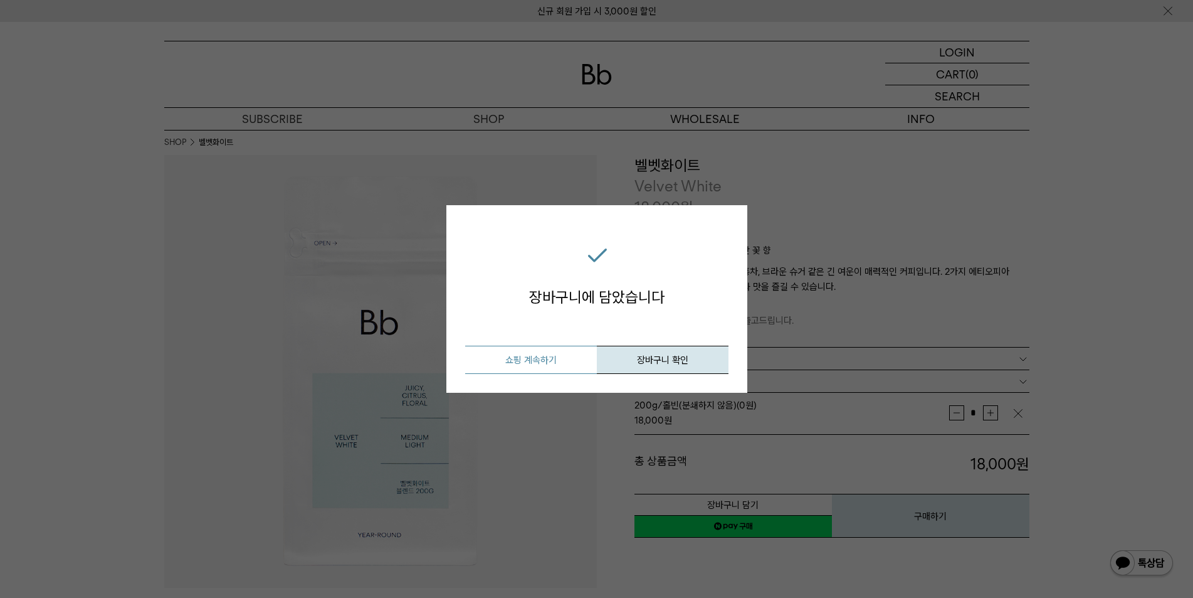
click at [533, 365] on button "쇼핑 계속하기" at bounding box center [531, 360] width 132 height 28
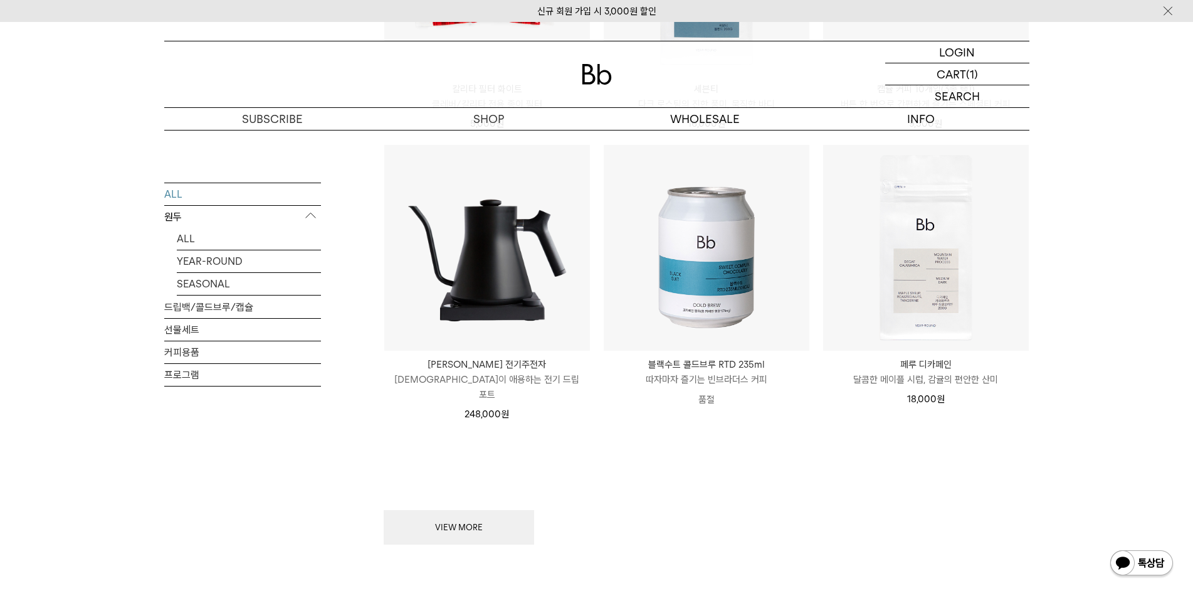
scroll to position [1505, 0]
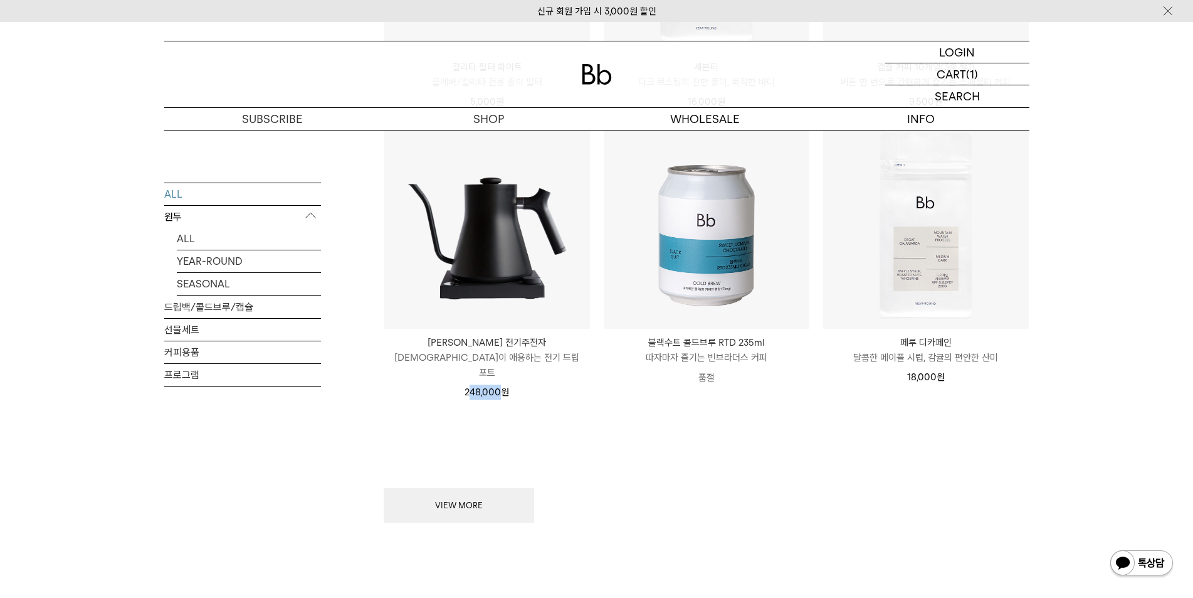
drag, startPoint x: 468, startPoint y: 379, endPoint x: 500, endPoint y: 379, distance: 32.0
click at [500, 386] on span "248,000 원" at bounding box center [487, 391] width 45 height 11
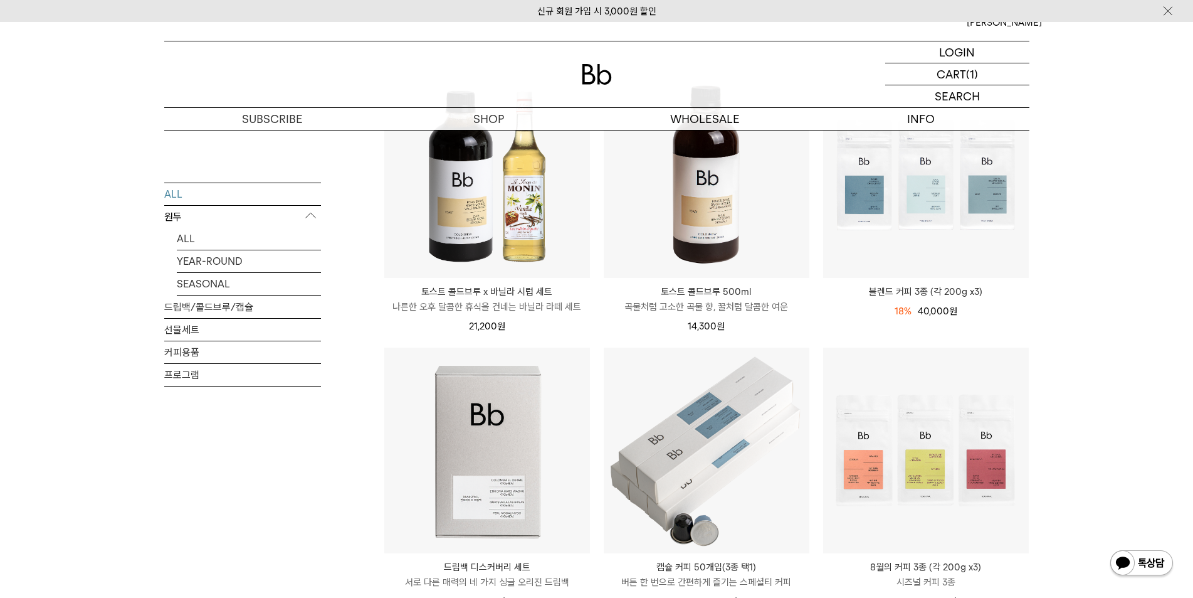
scroll to position [0, 0]
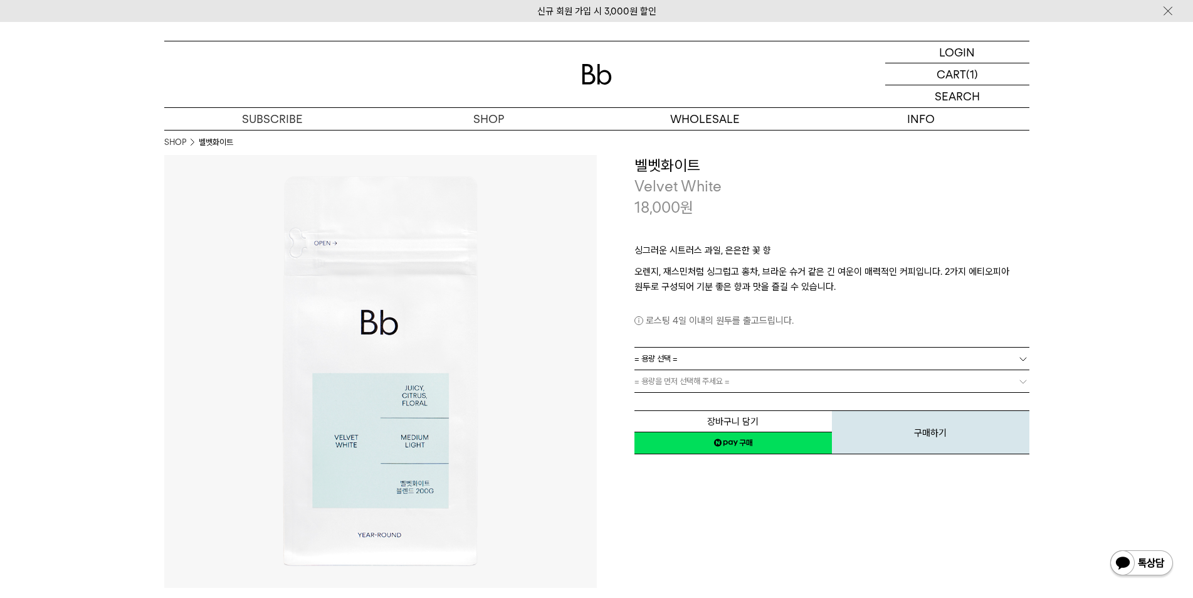
click at [667, 360] on span "= 용량 선택 =" at bounding box center [656, 358] width 43 height 22
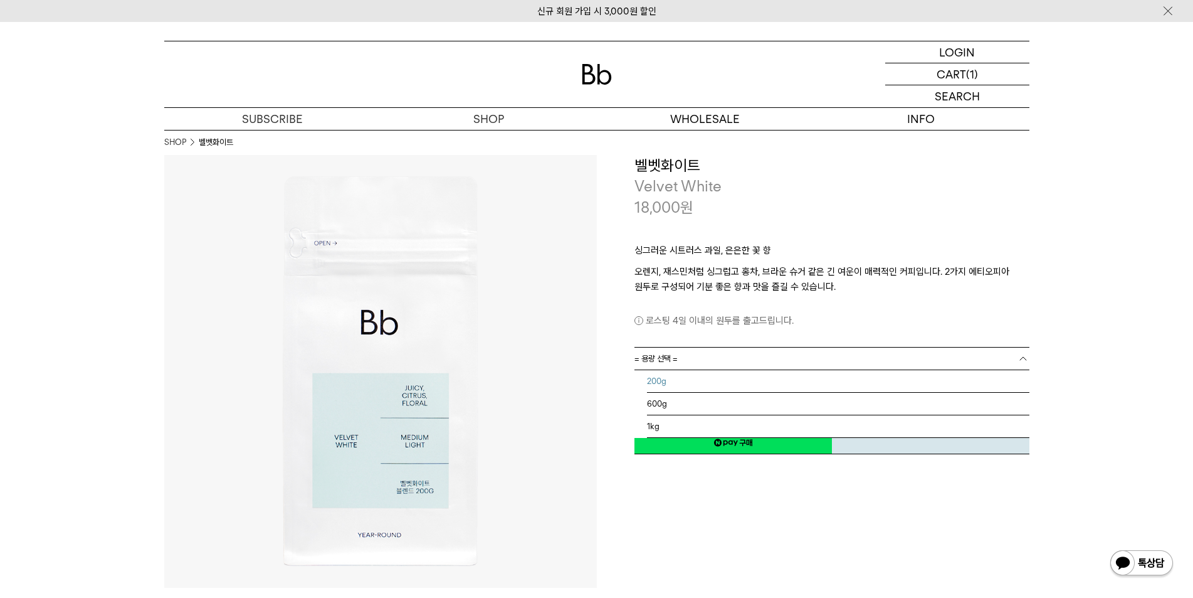
click at [669, 380] on li "200g" at bounding box center [838, 381] width 383 height 23
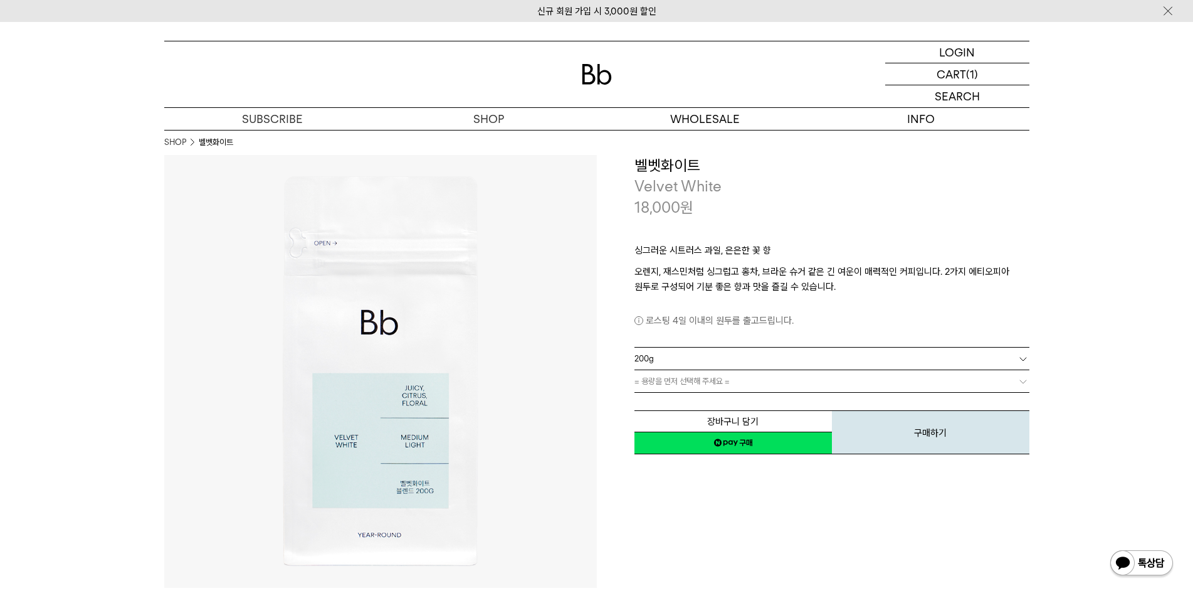
click at [669, 389] on span "= 용량을 먼저 선택해 주세요 =" at bounding box center [682, 381] width 95 height 22
click at [669, 379] on span "= 분쇄도 선택 =" at bounding box center [660, 381] width 50 height 22
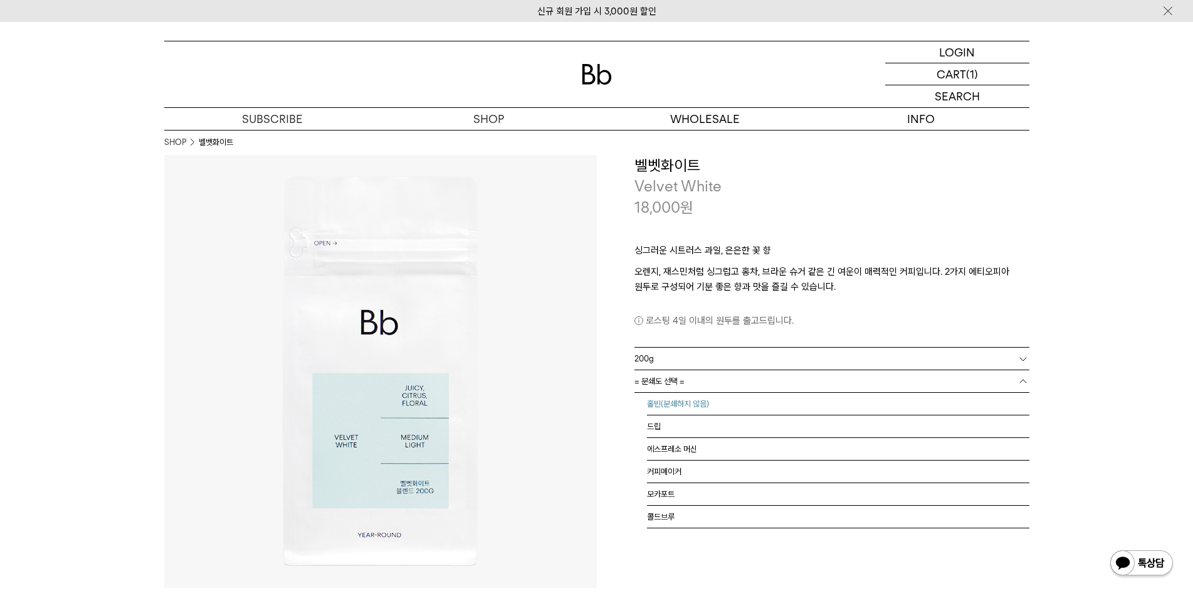
click at [665, 399] on li "홀빈(분쇄하지 않음)" at bounding box center [838, 404] width 383 height 23
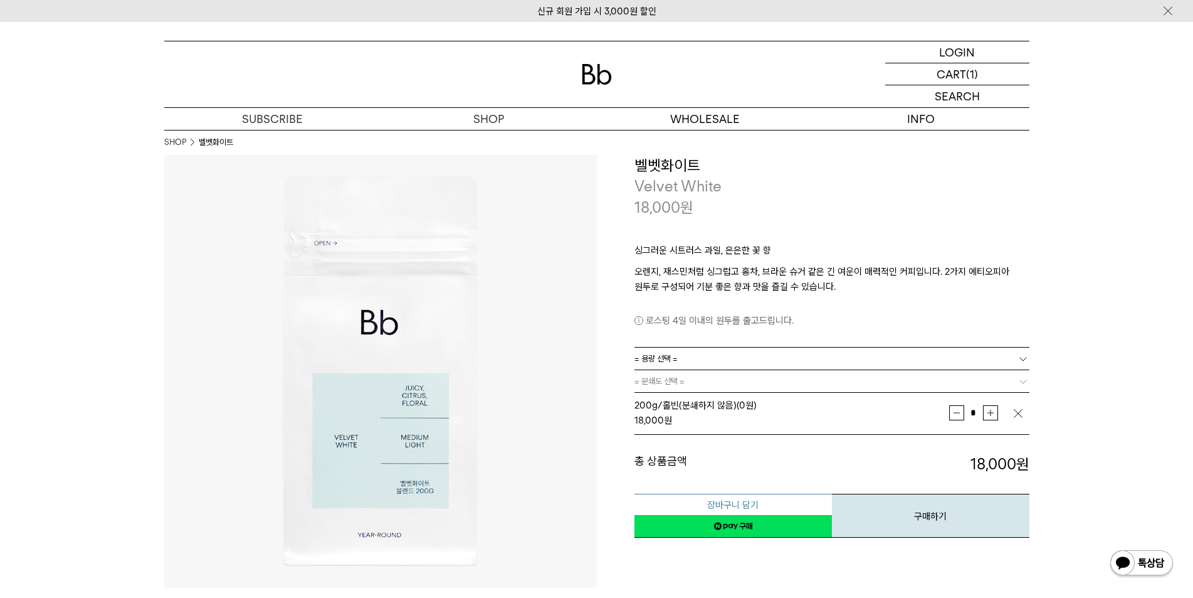
click at [744, 507] on button "장바구니 담기" at bounding box center [734, 505] width 198 height 22
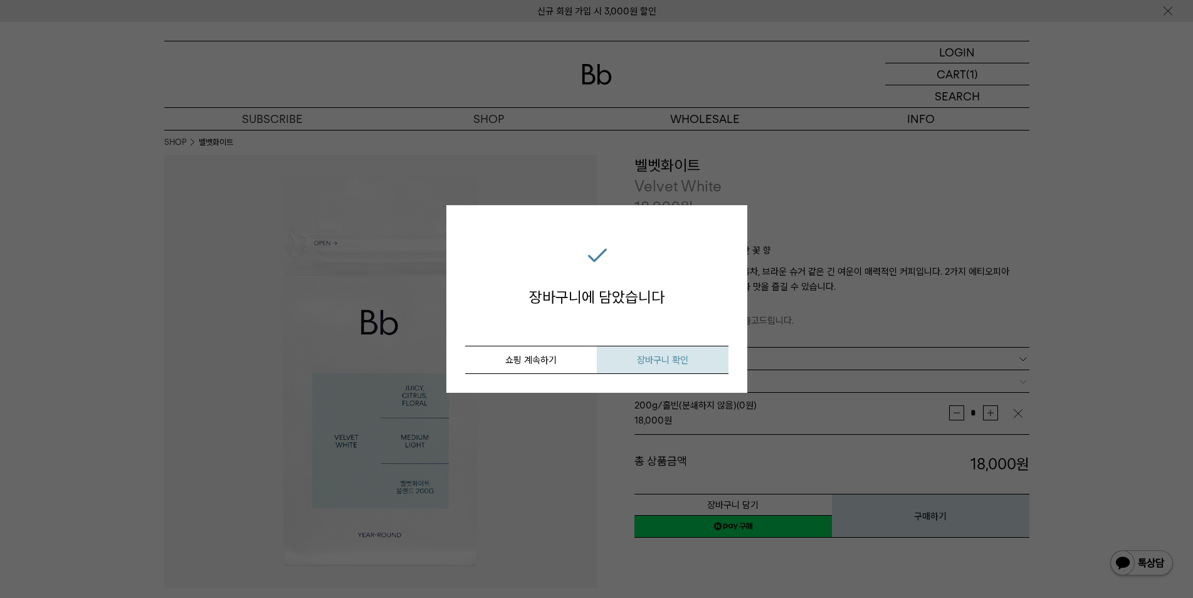
click at [668, 364] on span "장바구니 확인" at bounding box center [662, 359] width 51 height 11
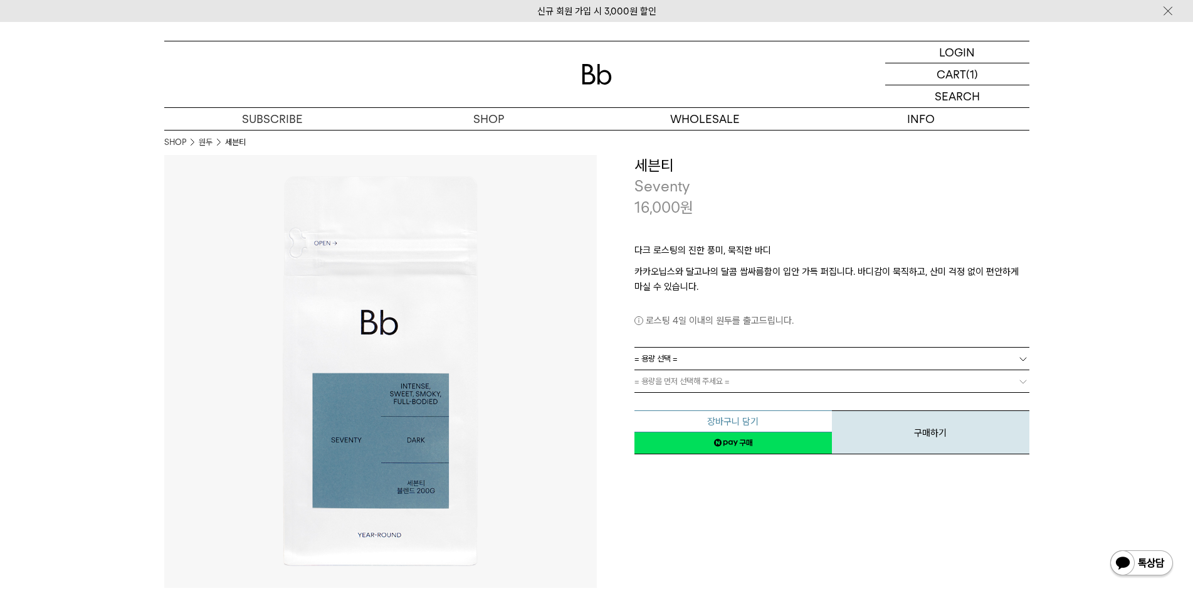
click at [748, 416] on button "장바구니 담기" at bounding box center [734, 421] width 198 height 22
click at [674, 354] on span "= 용량 선택 =" at bounding box center [656, 358] width 43 height 22
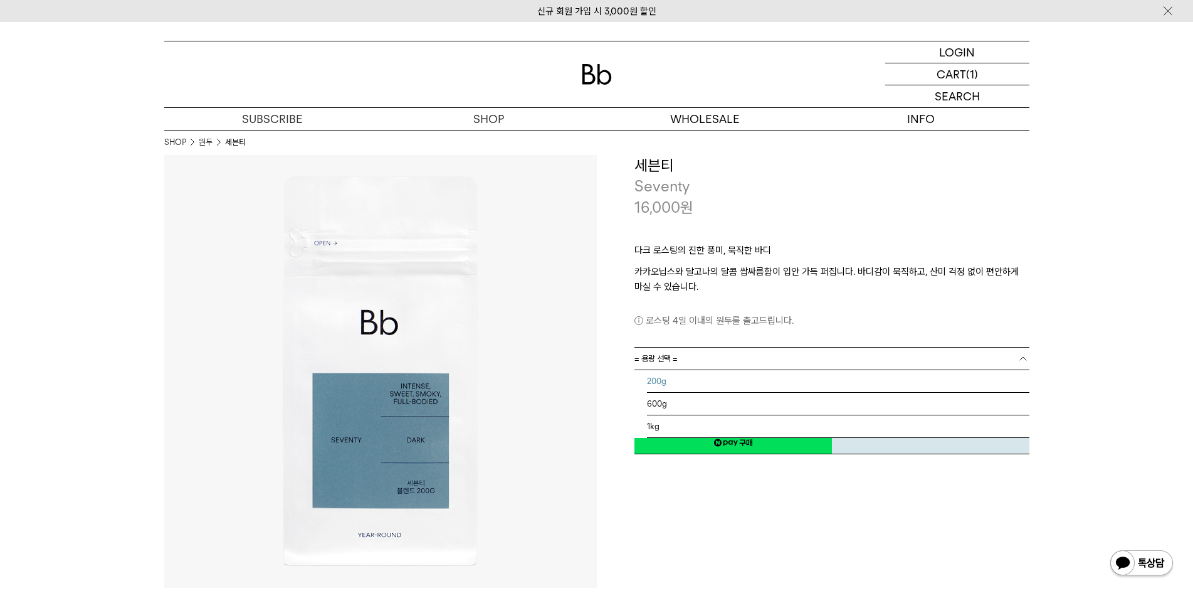
click at [664, 384] on li "200g" at bounding box center [838, 381] width 383 height 23
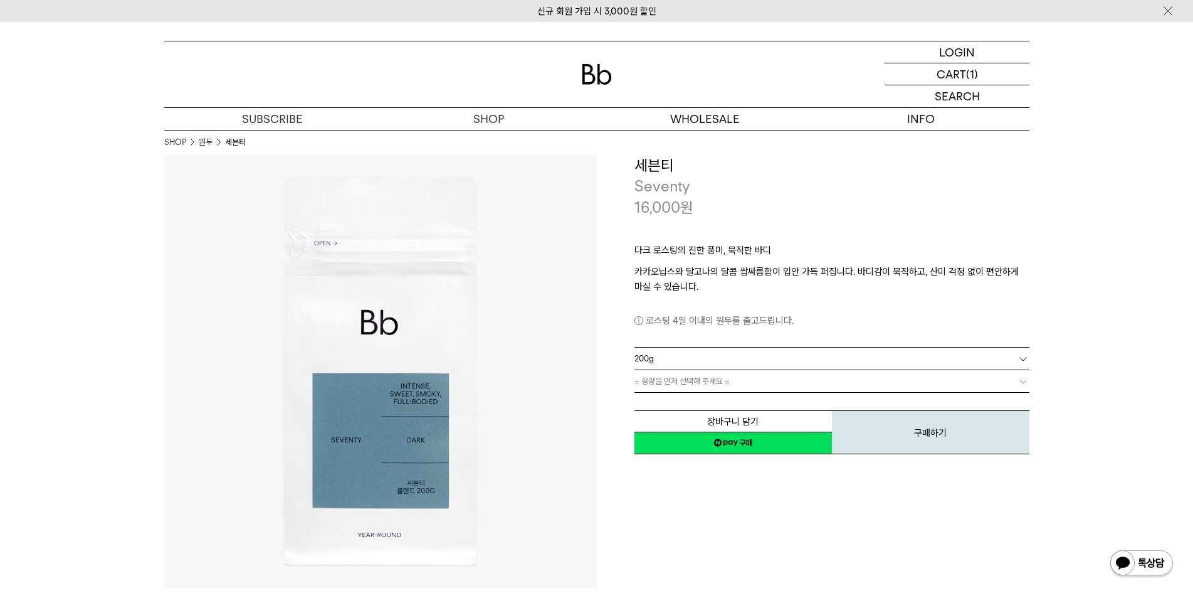
click at [679, 381] on span "= 용량을 먼저 선택해 주세요 =" at bounding box center [682, 381] width 95 height 22
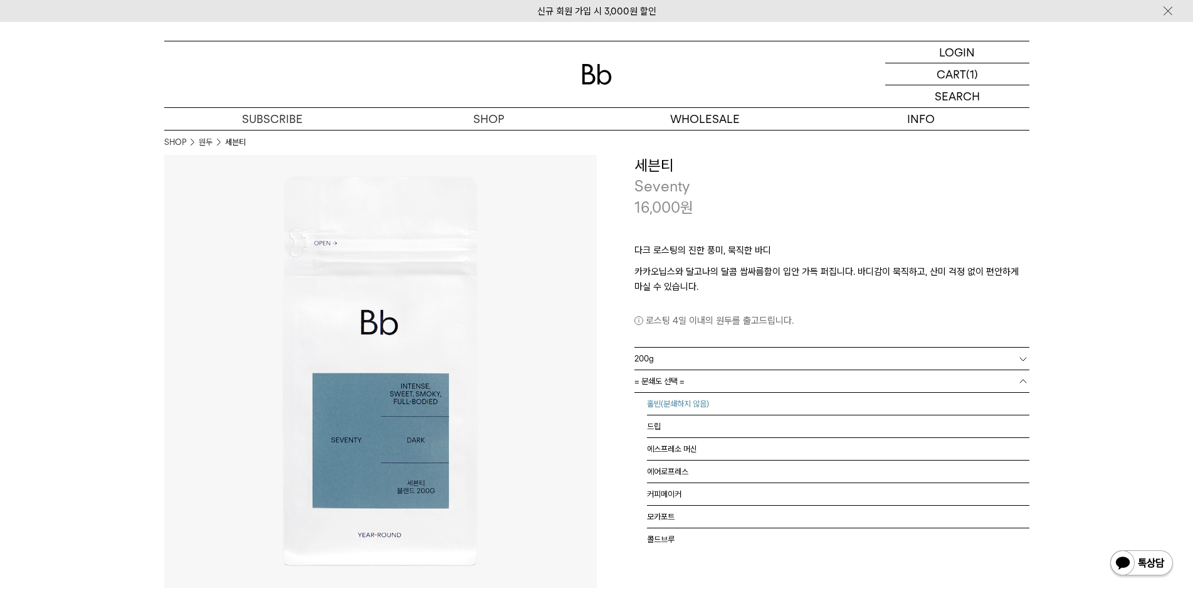
click at [671, 399] on li "홀빈(분쇄하지 않음)" at bounding box center [838, 404] width 383 height 23
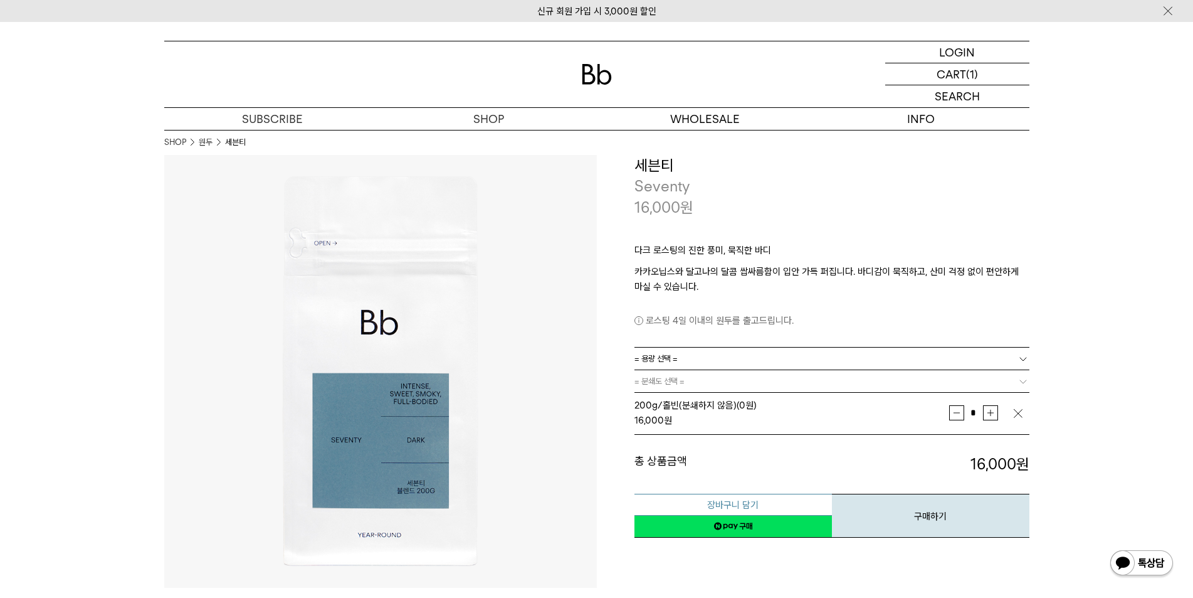
click at [749, 504] on button "장바구니 담기" at bounding box center [734, 505] width 198 height 22
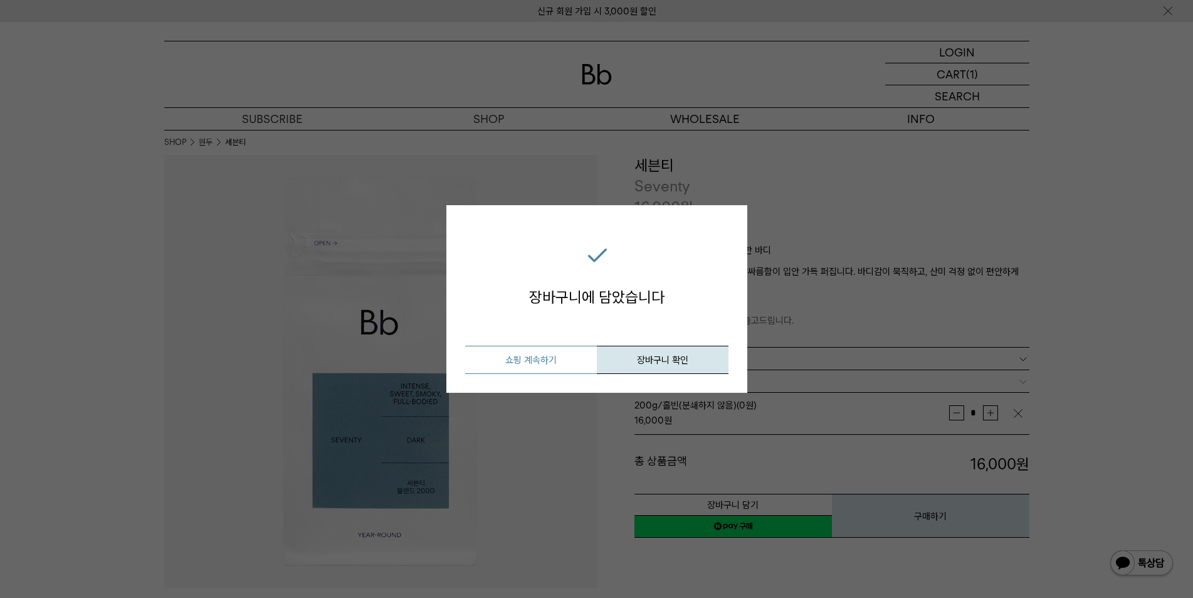
click at [554, 355] on button "쇼핑 계속하기" at bounding box center [531, 360] width 132 height 28
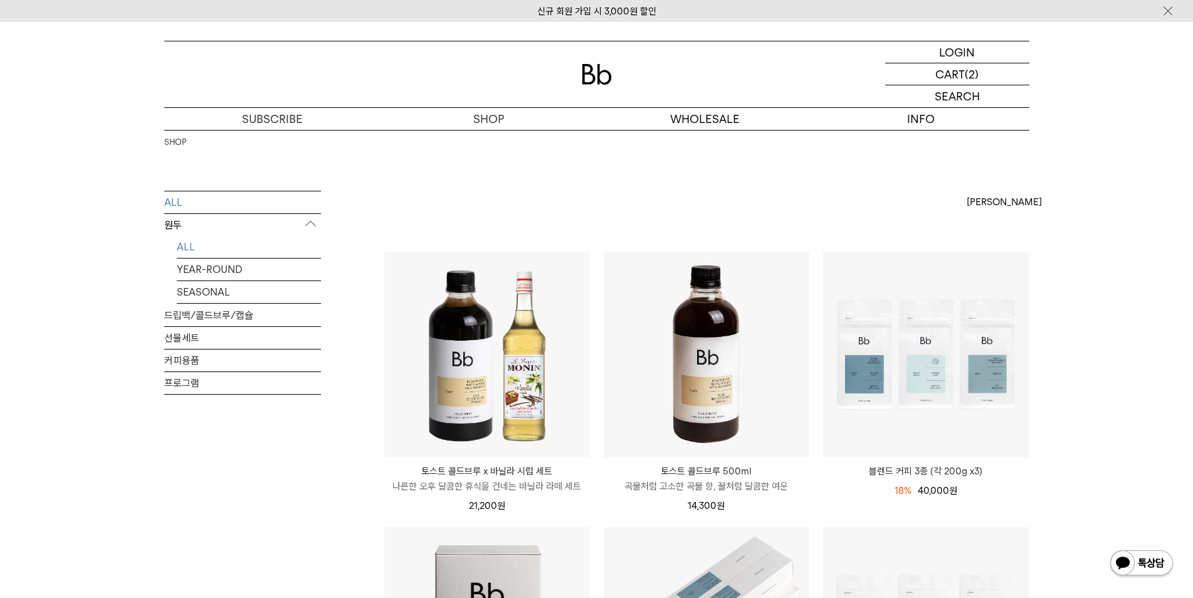
click at [284, 246] on link "ALL" at bounding box center [249, 247] width 144 height 22
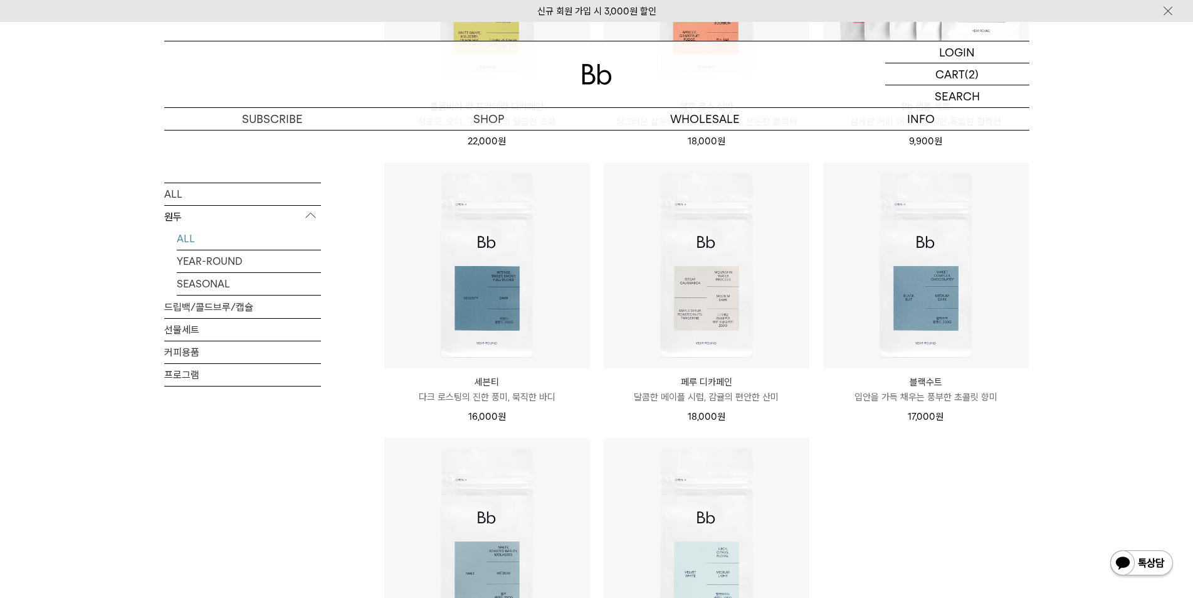
scroll to position [690, 0]
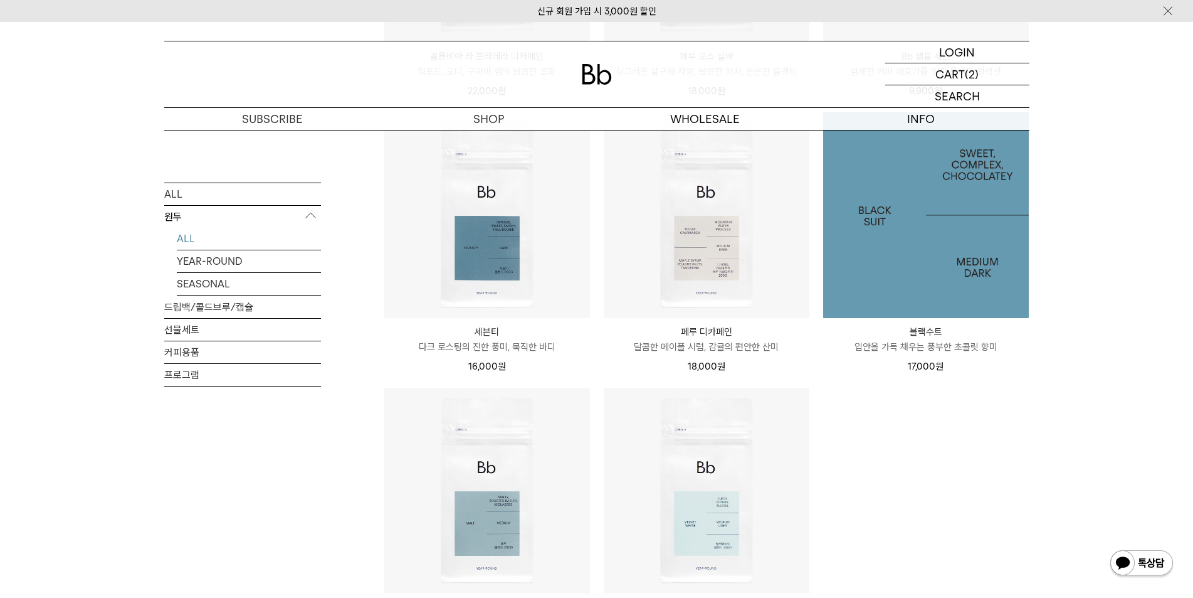
click at [956, 241] on img at bounding box center [926, 215] width 206 height 206
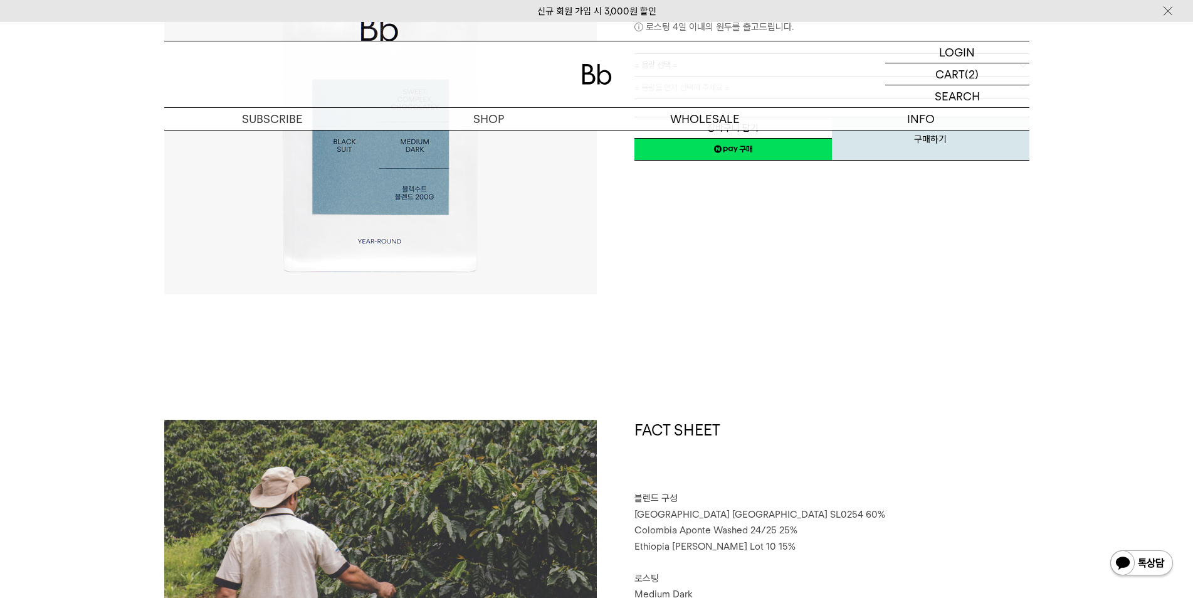
scroll to position [502, 0]
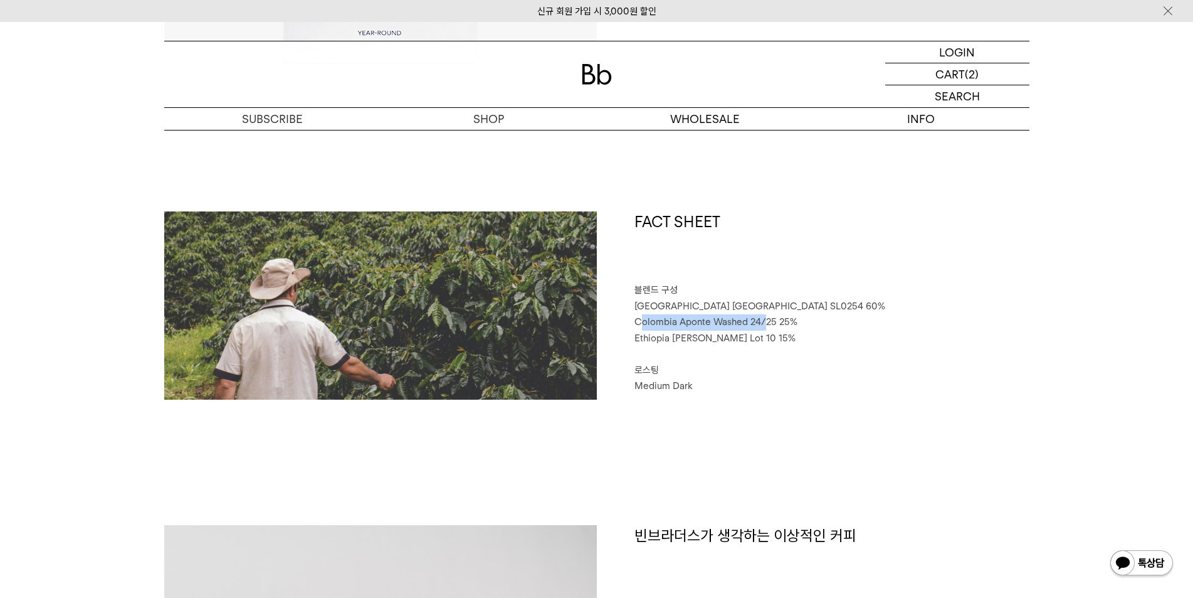
drag, startPoint x: 644, startPoint y: 320, endPoint x: 782, endPoint y: 319, distance: 138.0
click at [770, 319] on span "Colombia Aponte Washed 24/25 25%" at bounding box center [716, 321] width 163 height 11
click at [782, 319] on span "Colombia Aponte Washed 24/25 25%" at bounding box center [716, 321] width 163 height 11
drag, startPoint x: 736, startPoint y: 336, endPoint x: 647, endPoint y: 333, distance: 89.1
click at [647, 333] on span "Ethiopia Genji Challa Lot 10 15%" at bounding box center [715, 337] width 161 height 11
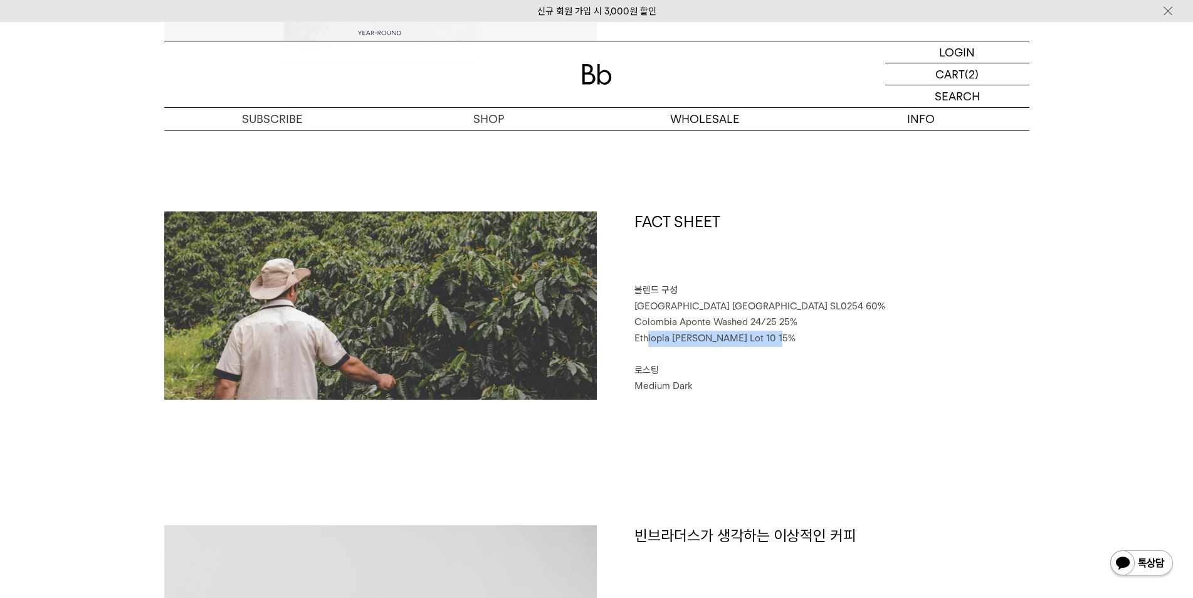
click at [647, 333] on span "Ethiopia Genji Challa Lot 10 15%" at bounding box center [715, 337] width 161 height 11
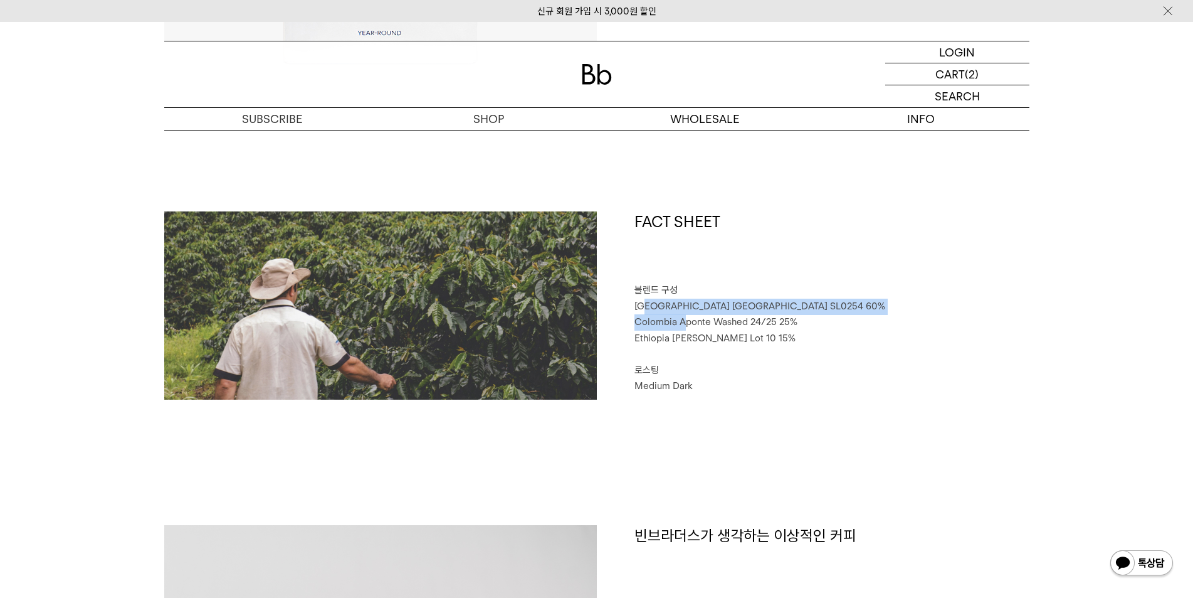
drag, startPoint x: 644, startPoint y: 299, endPoint x: 685, endPoint y: 315, distance: 43.9
click at [685, 315] on div "FACT SHEET 블렌드 구성 Brazil Sao Paulo SL0254 60% Colombia Aponte Washed 24/25 25% …" at bounding box center [813, 305] width 433 height 188
drag, startPoint x: 685, startPoint y: 315, endPoint x: 694, endPoint y: 327, distance: 15.2
click at [685, 315] on p "Colombia Aponte Washed 24/25 25%" at bounding box center [832, 322] width 395 height 16
drag, startPoint x: 753, startPoint y: 339, endPoint x: 770, endPoint y: 339, distance: 17.6
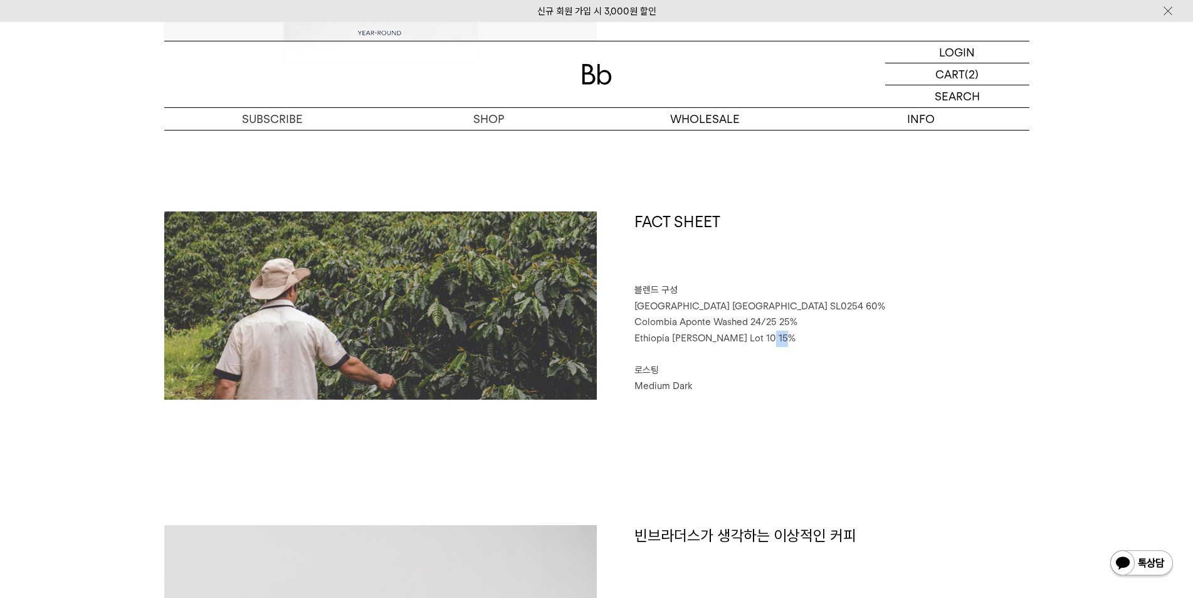
click at [769, 339] on span "Ethiopia Genji Challa Lot 10 15%" at bounding box center [715, 337] width 161 height 11
click at [770, 339] on p "Ethiopia Genji Challa Lot 10 15%" at bounding box center [832, 339] width 395 height 16
drag, startPoint x: 650, startPoint y: 388, endPoint x: 708, endPoint y: 388, distance: 57.7
click at [708, 388] on p "Medium Dark" at bounding box center [832, 386] width 395 height 16
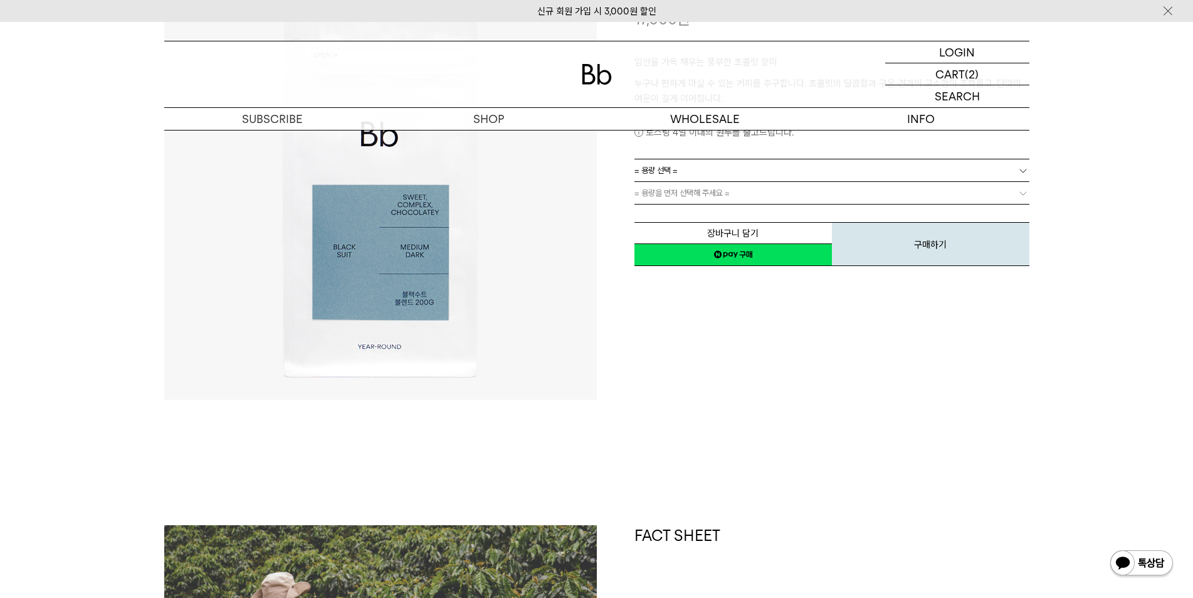
scroll to position [0, 0]
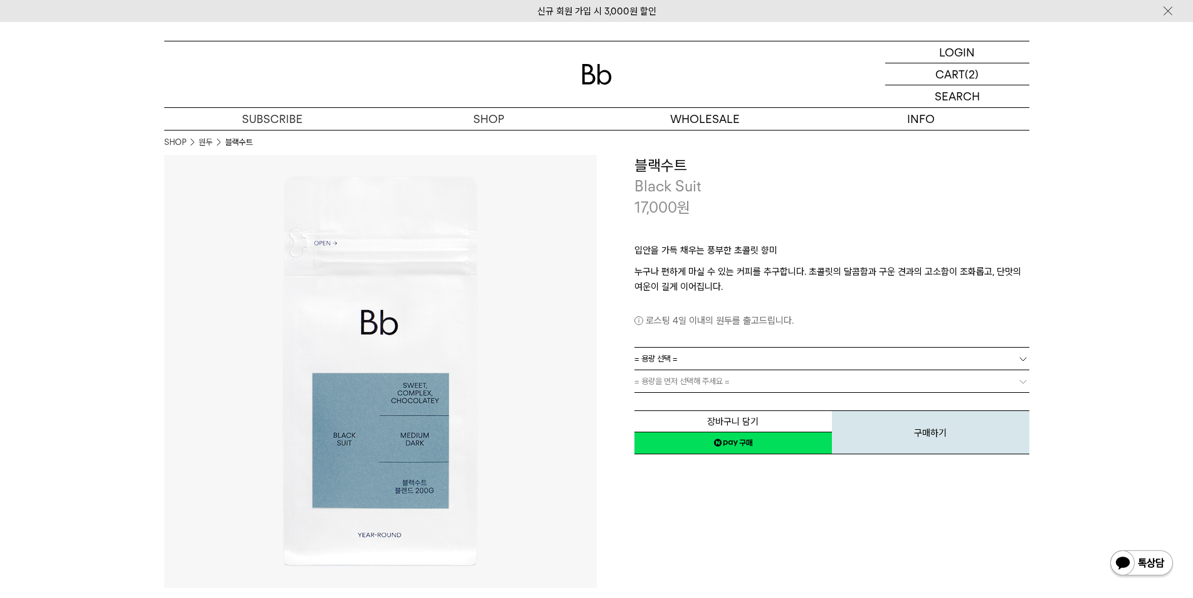
click at [668, 356] on span "= 용량 선택 =" at bounding box center [656, 358] width 43 height 22
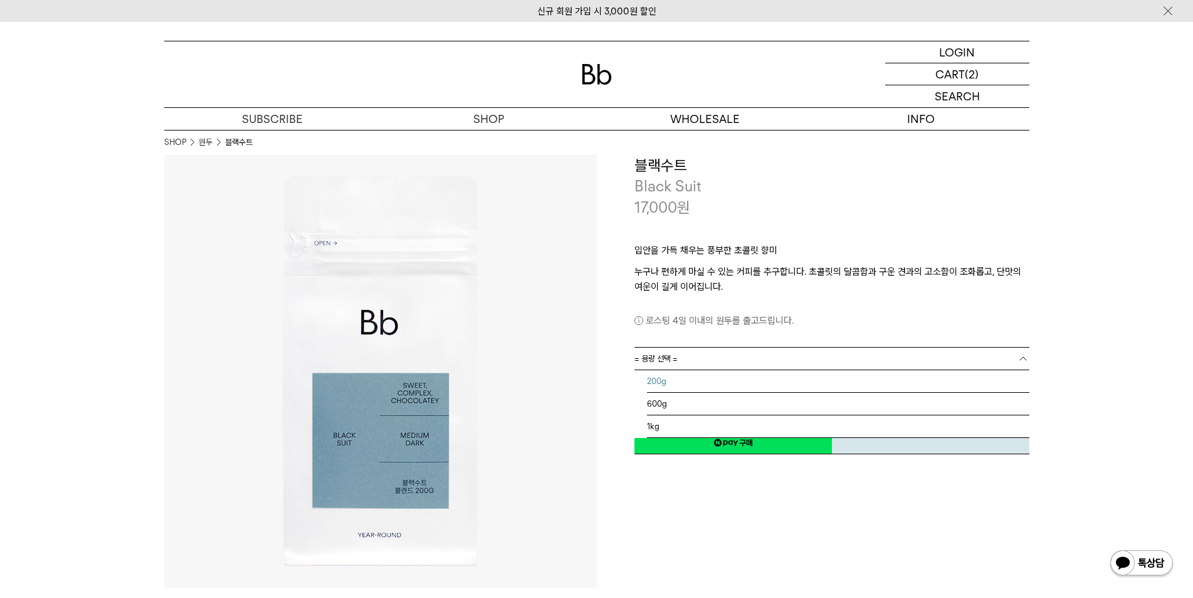
click at [675, 380] on li "200g" at bounding box center [838, 381] width 383 height 23
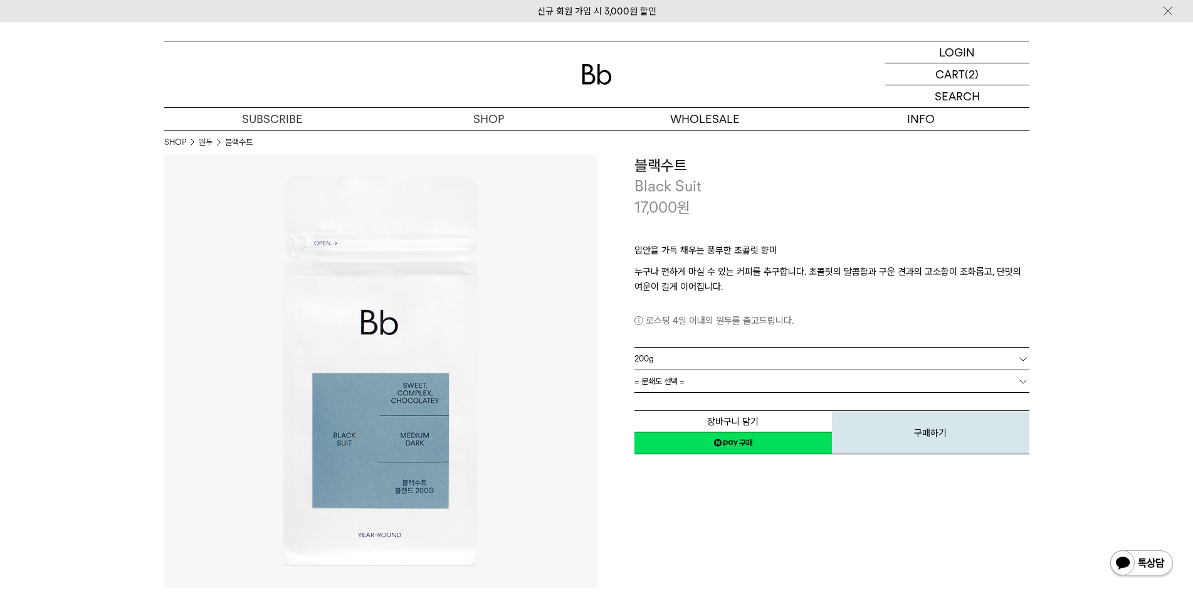
click at [671, 383] on span "= 분쇄도 선택 =" at bounding box center [660, 381] width 50 height 22
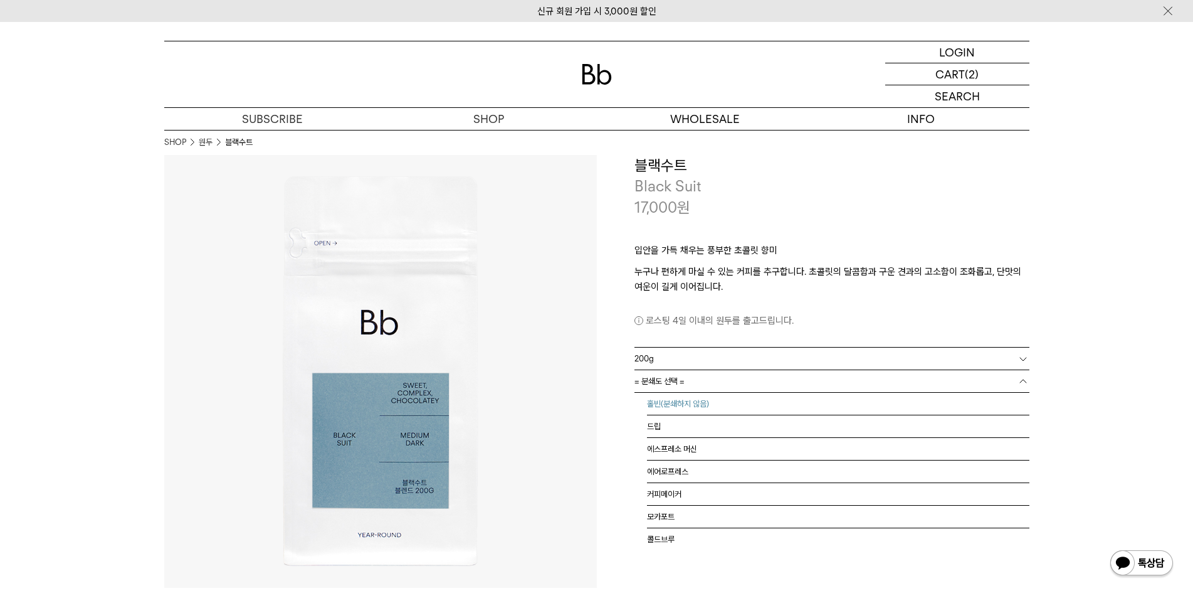
click at [677, 408] on li "홀빈(분쇄하지 않음)" at bounding box center [838, 404] width 383 height 23
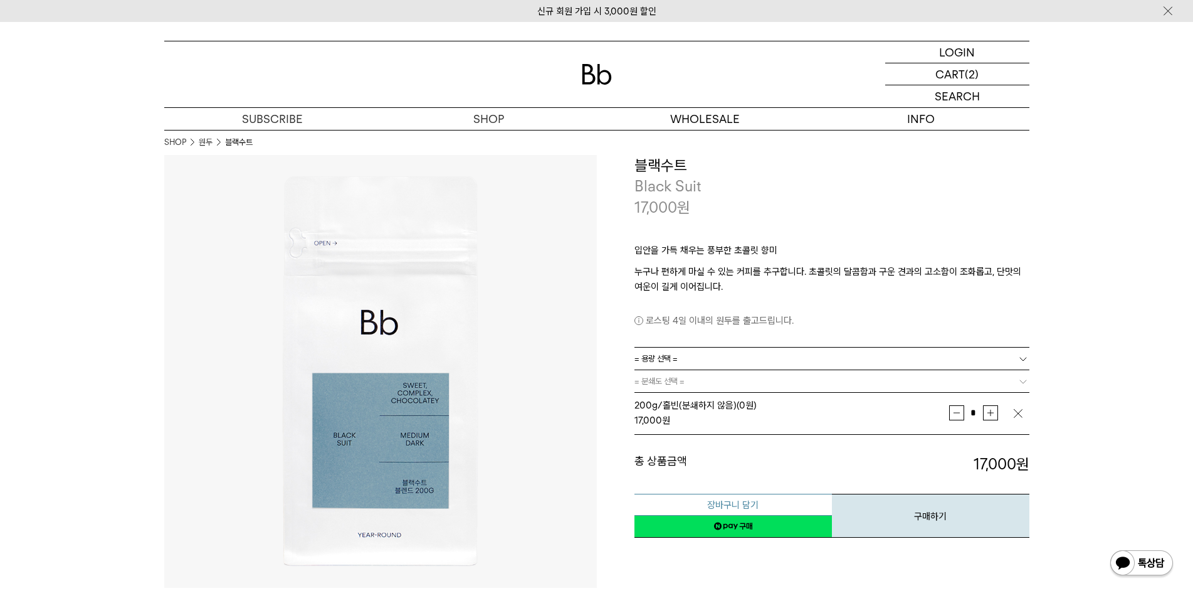
click at [746, 499] on button "장바구니 담기" at bounding box center [734, 505] width 198 height 22
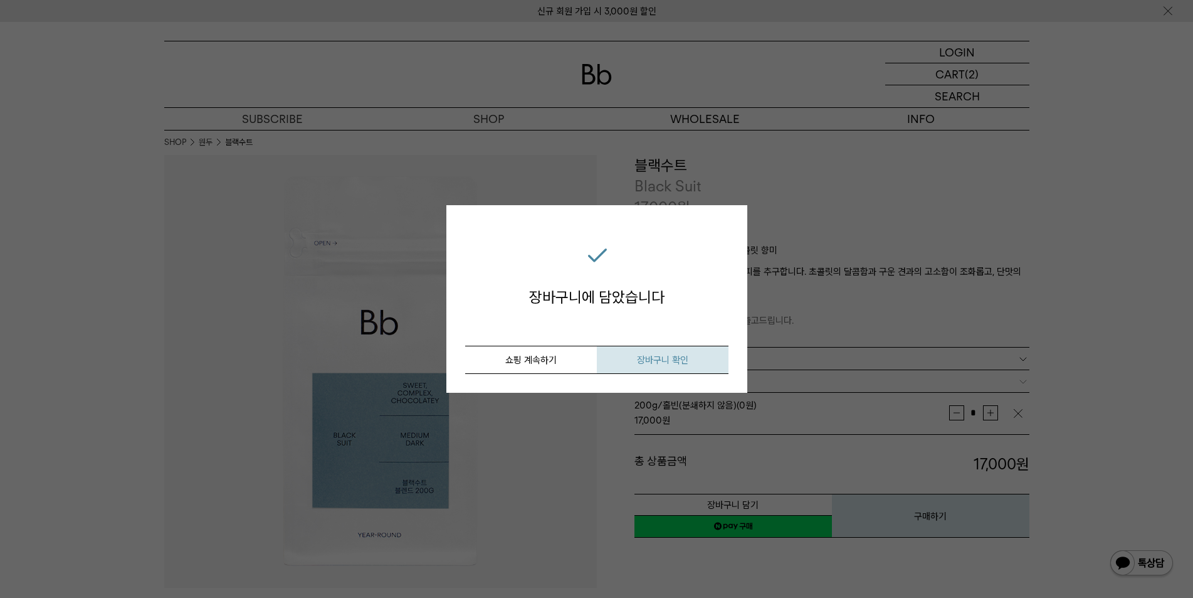
click at [644, 356] on span "장바구니 확인" at bounding box center [662, 359] width 51 height 11
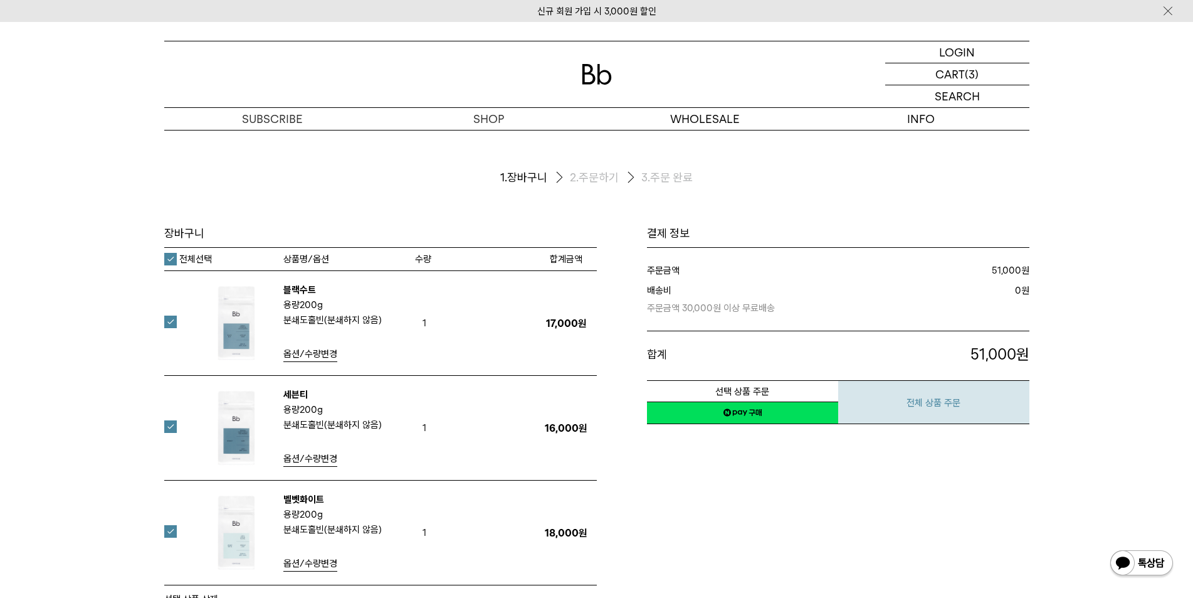
click at [943, 408] on button "전체 상품 주문" at bounding box center [933, 402] width 191 height 44
click at [754, 416] on link "네이버페이 구매하기" at bounding box center [742, 412] width 191 height 23
